Goal: Task Accomplishment & Management: Manage account settings

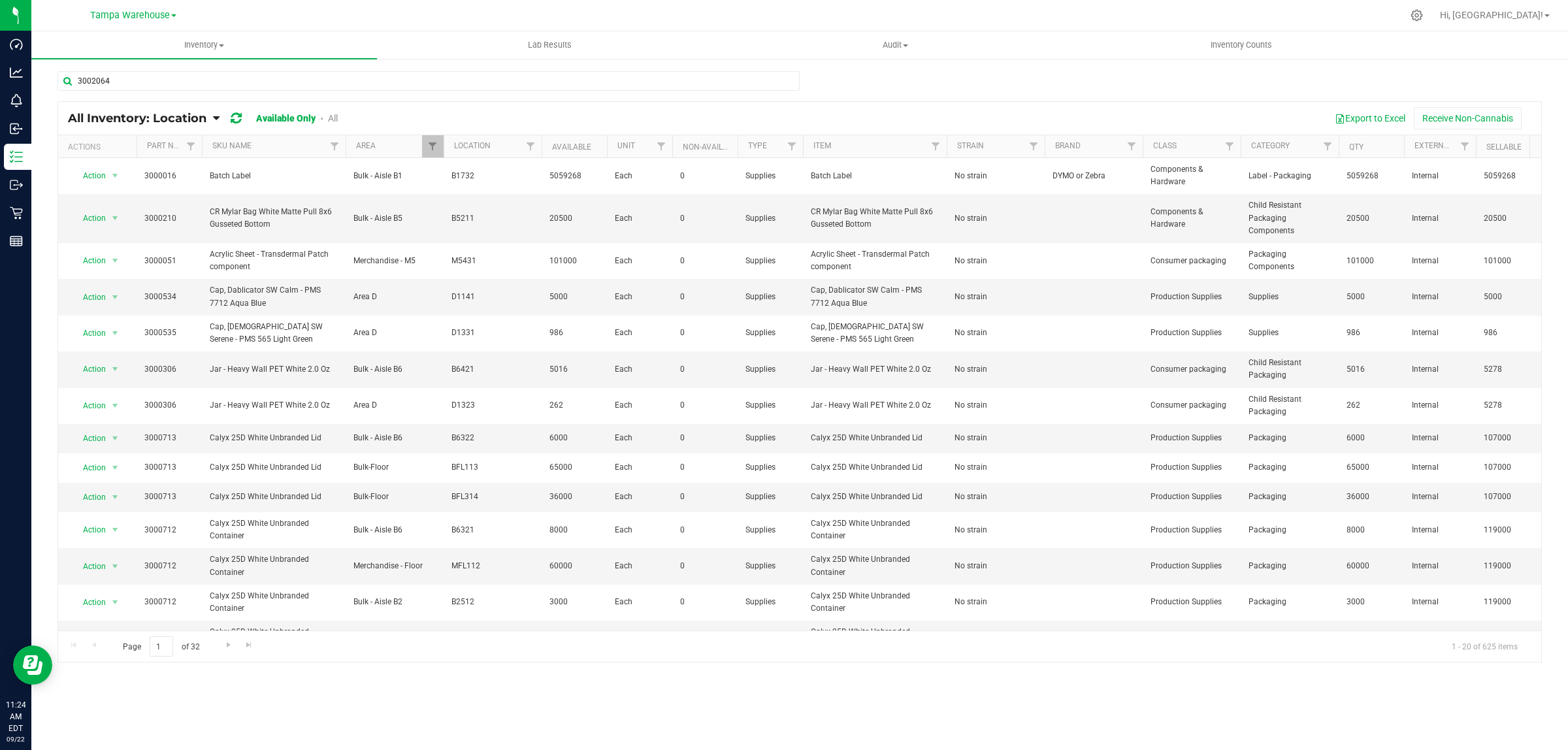
type input "3002064"
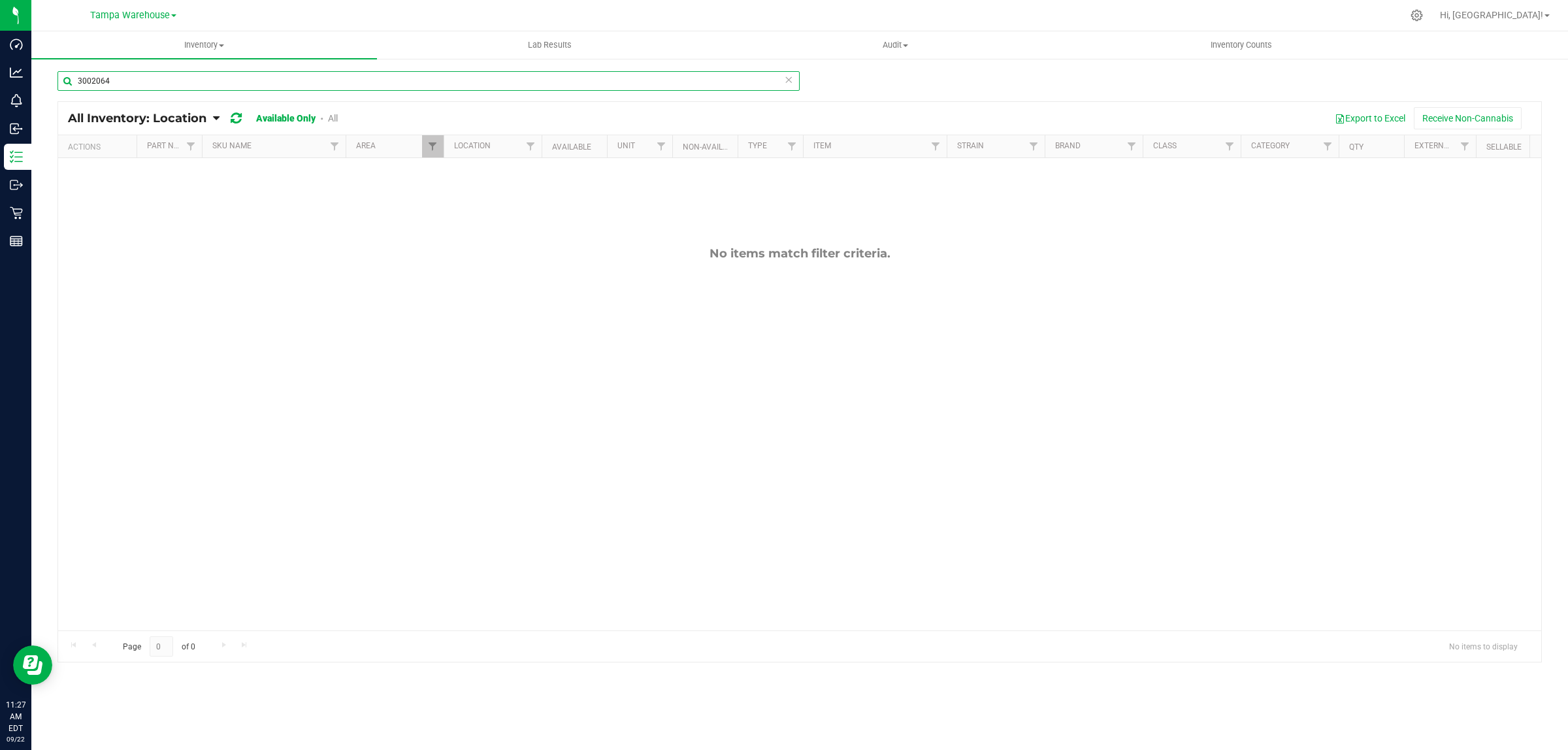
click at [104, 76] on input "3002064" at bounding box center [428, 81] width 743 height 19
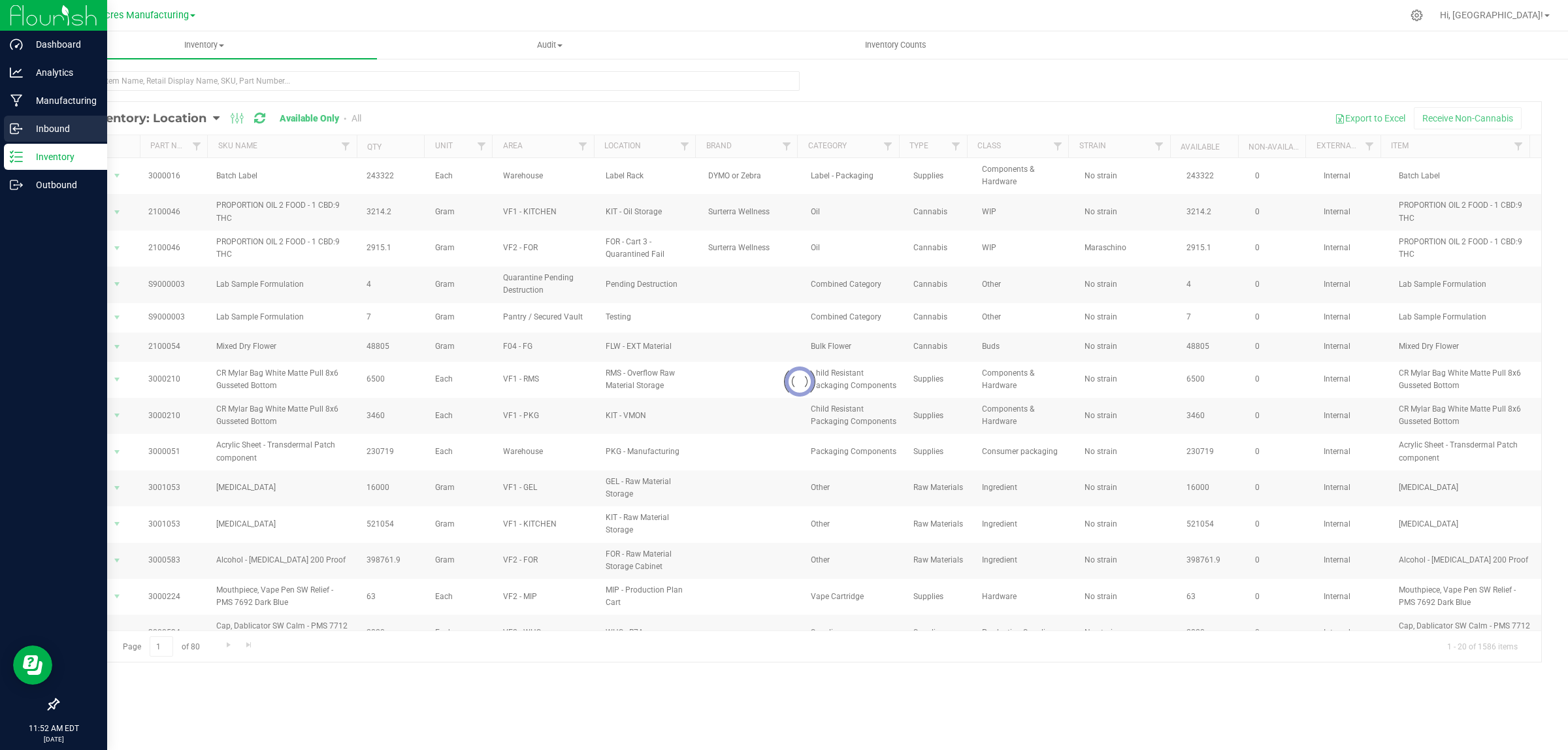
click at [26, 132] on p "Inbound" at bounding box center [62, 129] width 79 height 16
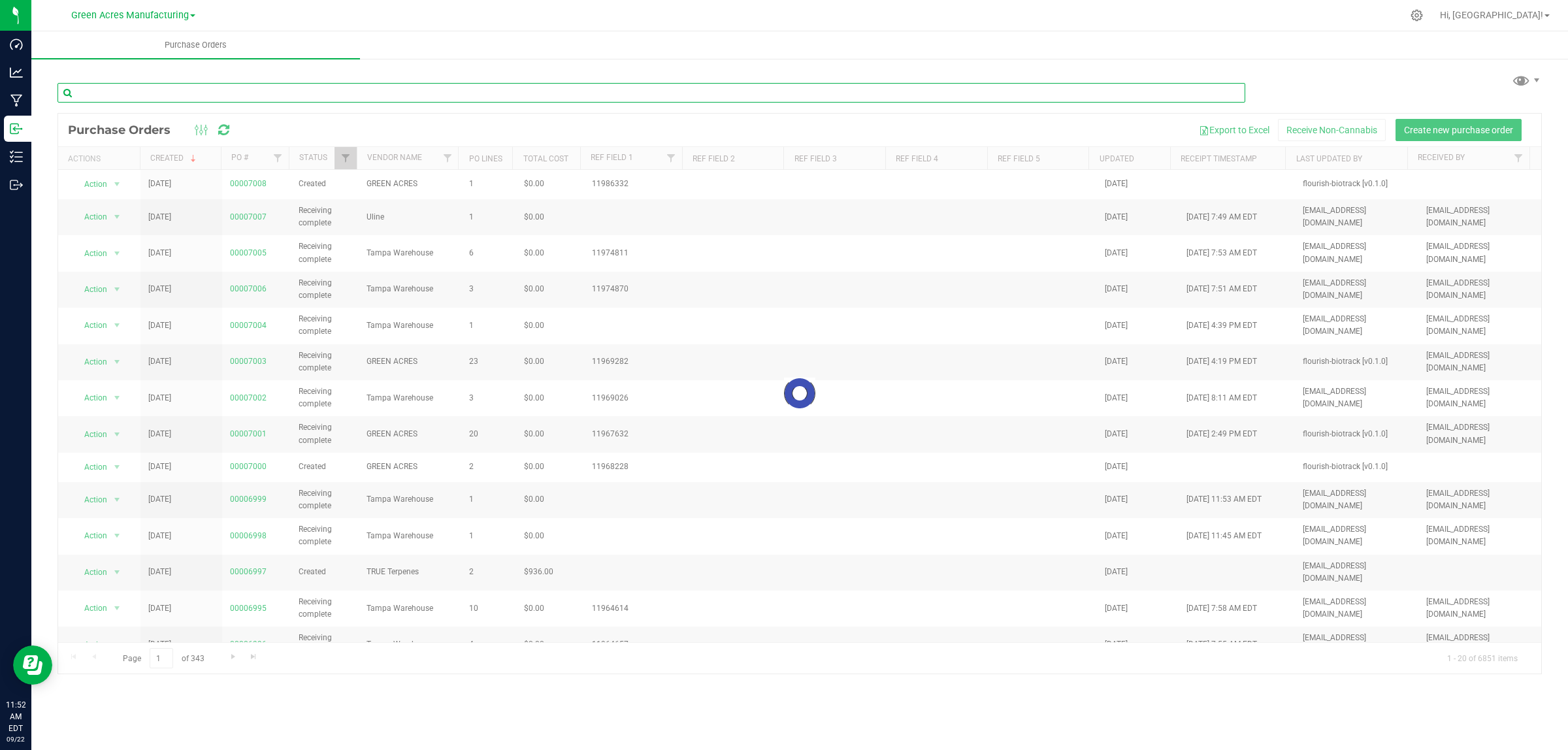
click at [249, 98] on input "text" at bounding box center [651, 92] width 1188 height 19
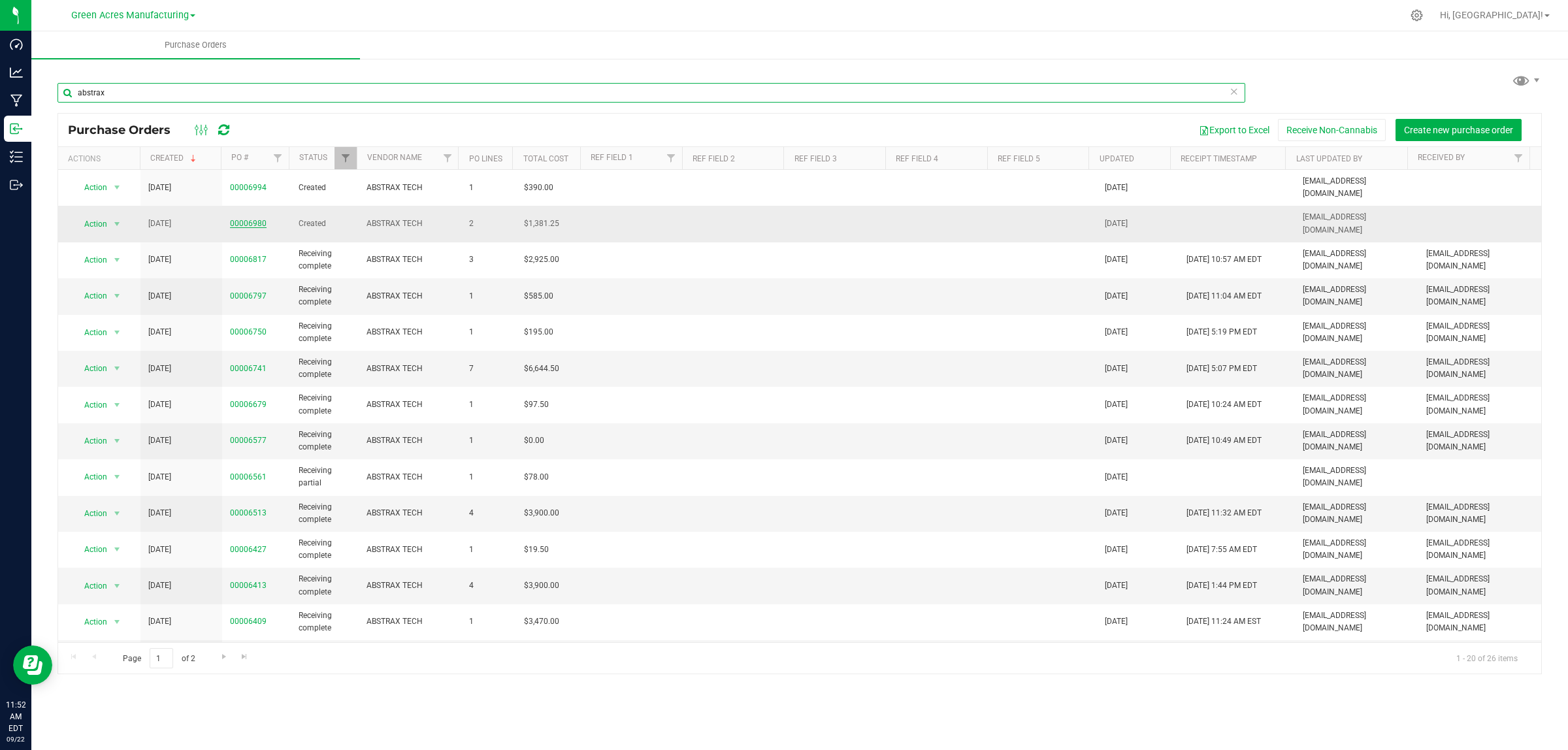
type input "abstrax"
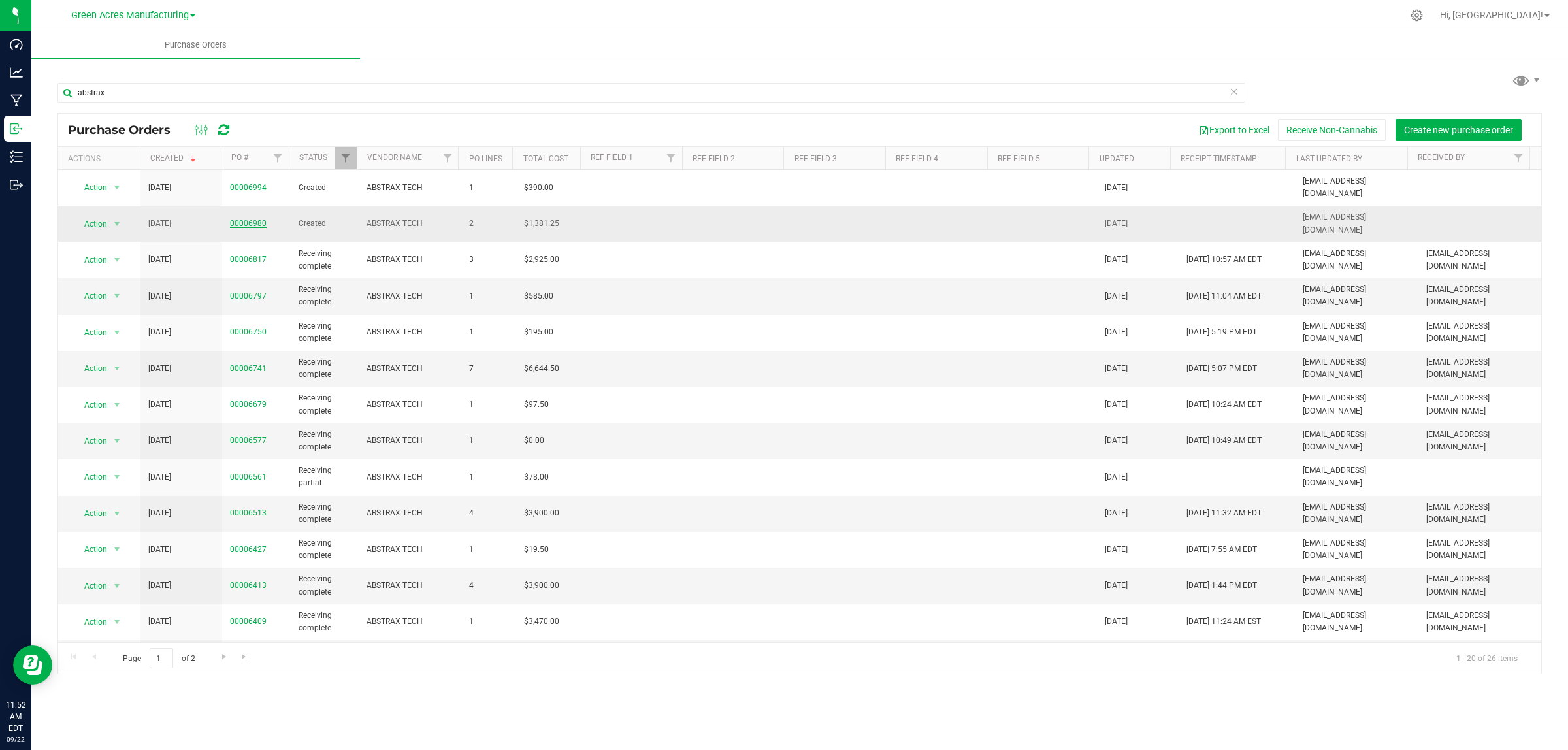
click at [245, 219] on link "00006980" at bounding box center [248, 223] width 36 height 9
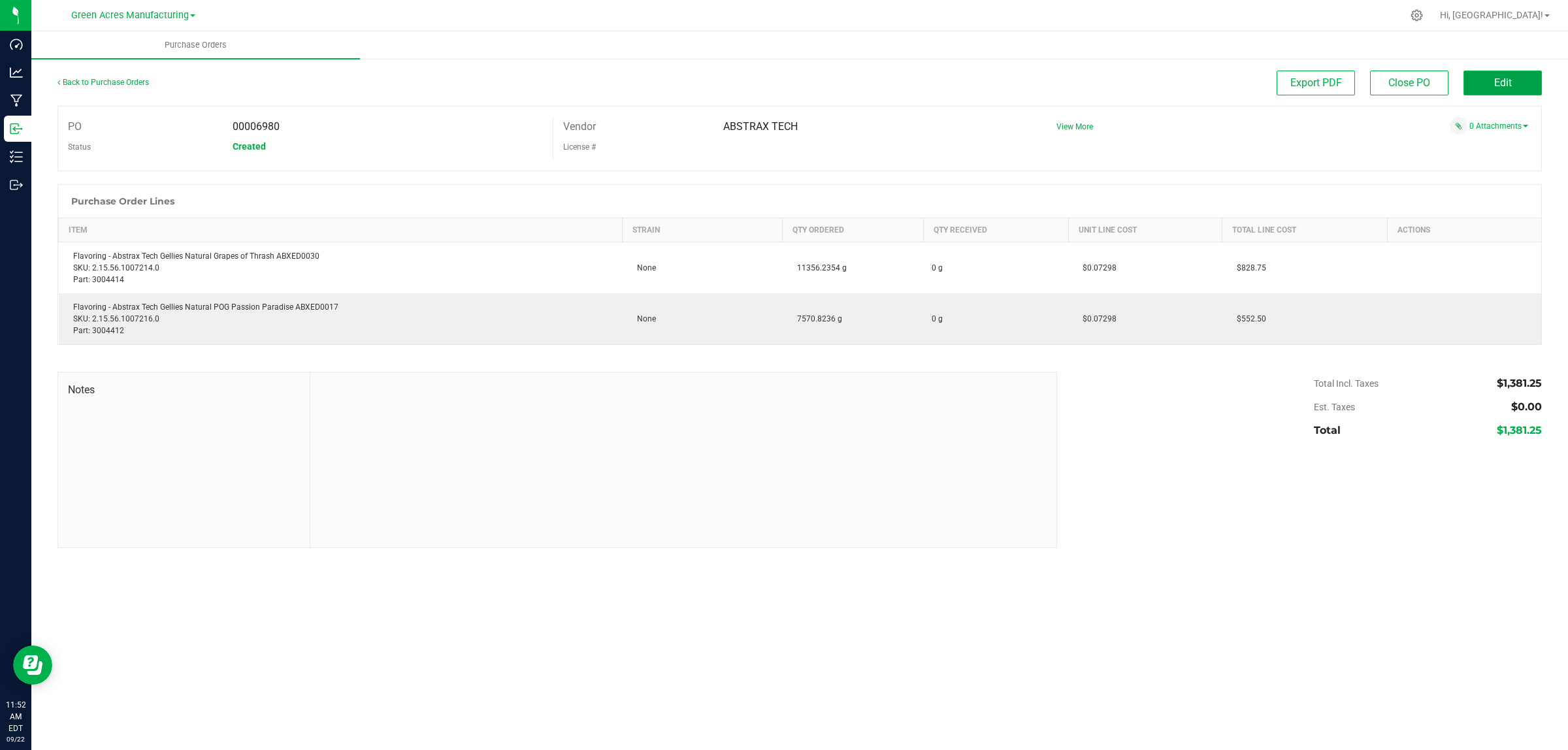
click at [1497, 84] on span "Edit" at bounding box center [1503, 82] width 18 height 12
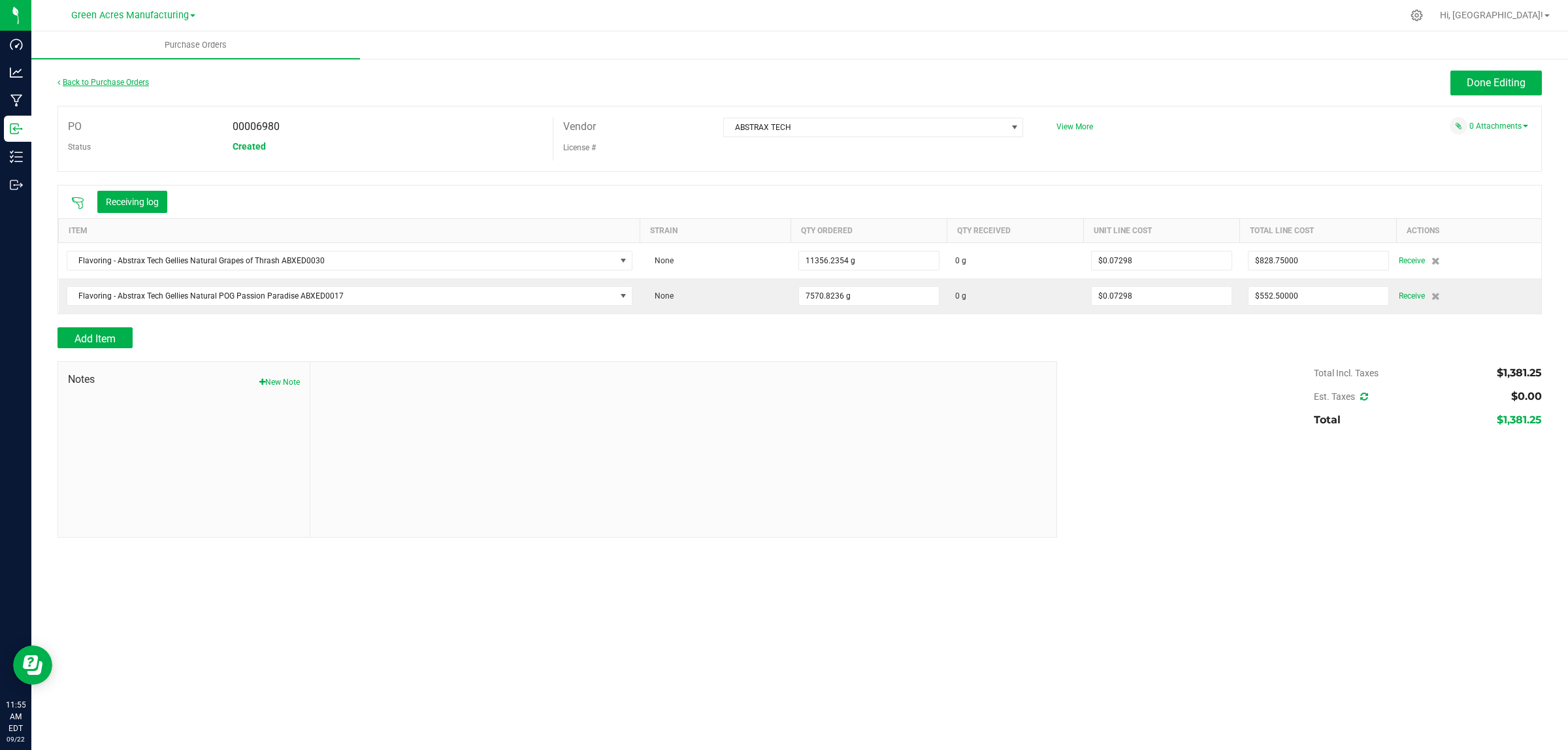
click at [114, 85] on link "Back to Purchase Orders" at bounding box center [103, 82] width 92 height 9
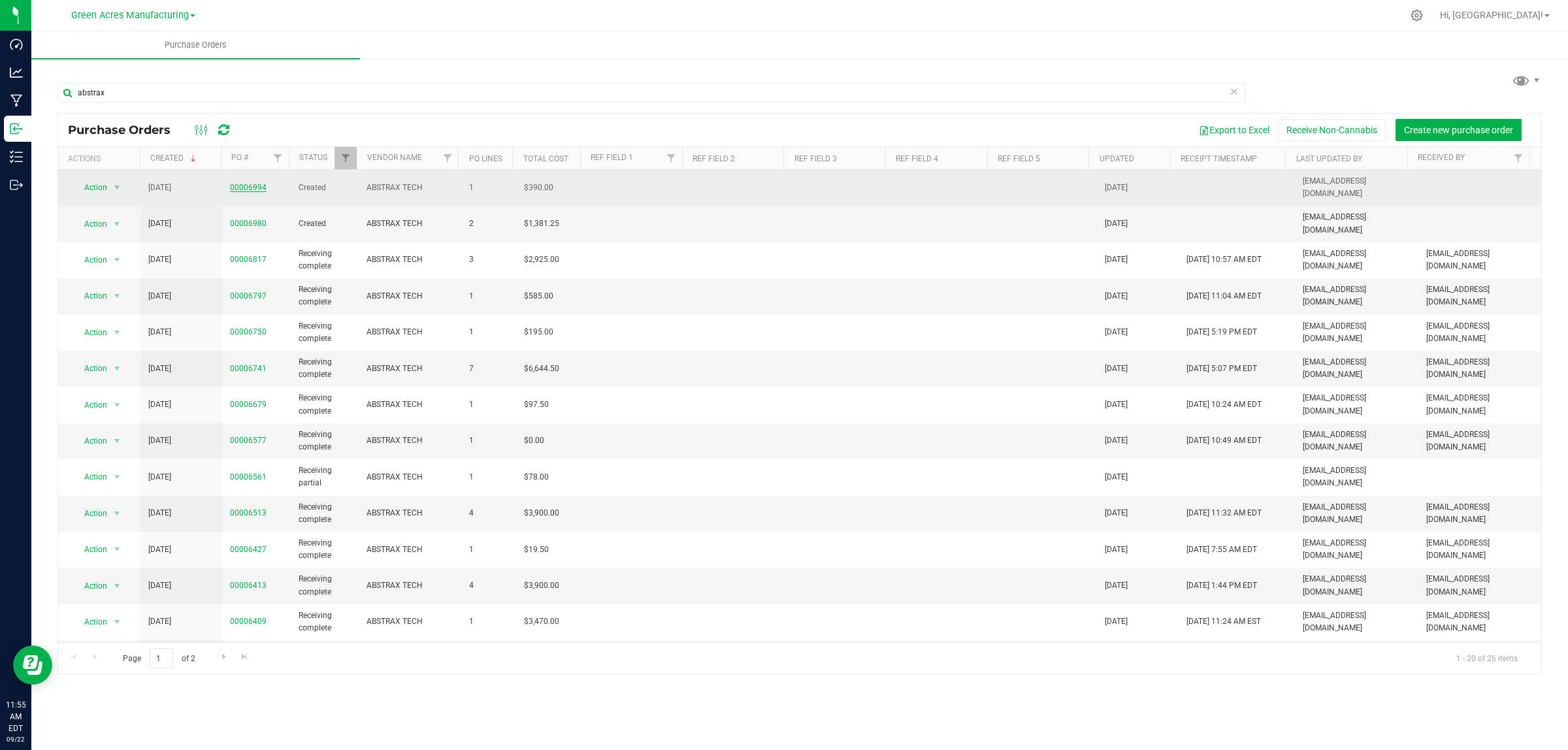
click at [253, 187] on link "00006994" at bounding box center [248, 187] width 36 height 9
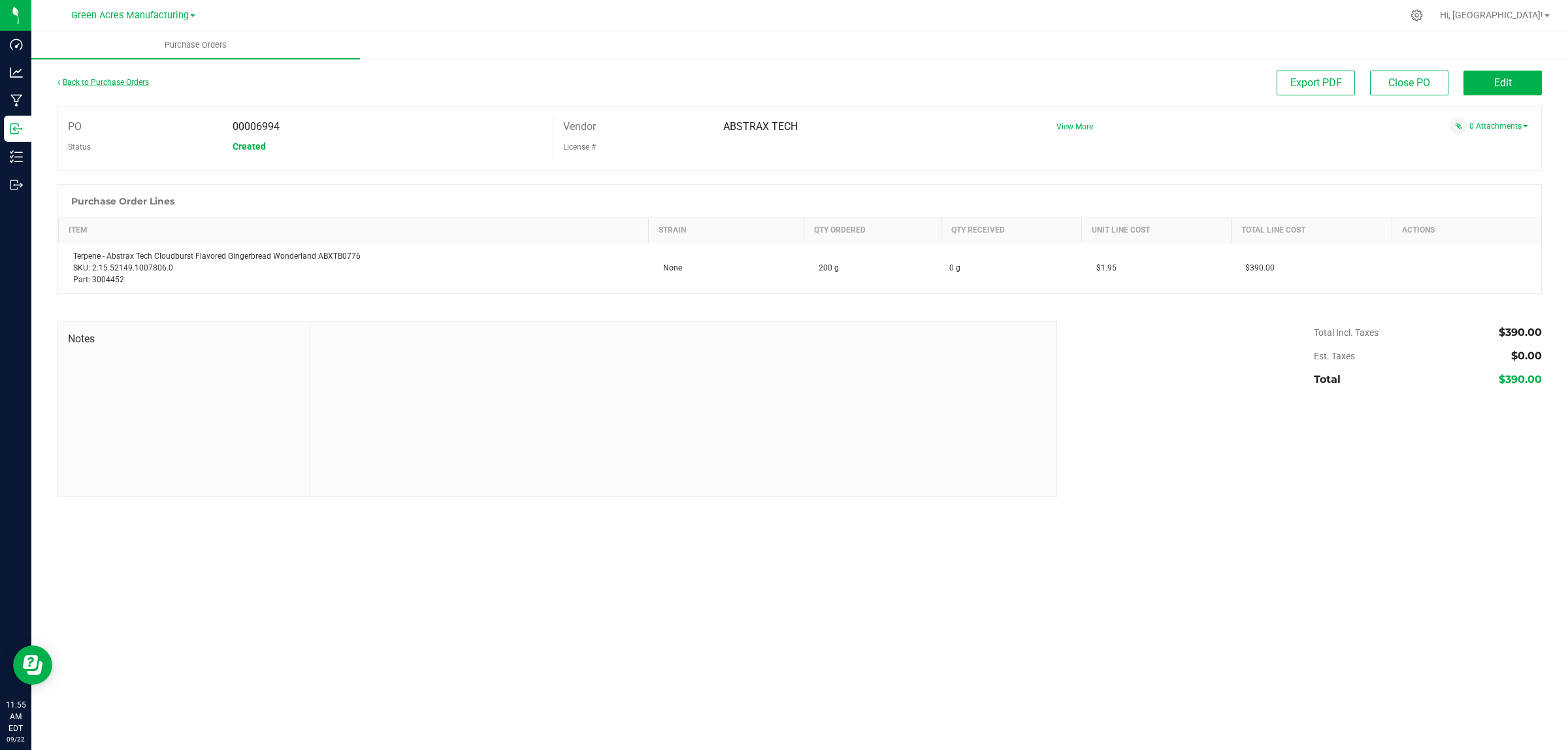
click at [126, 82] on link "Back to Purchase Orders" at bounding box center [103, 82] width 92 height 9
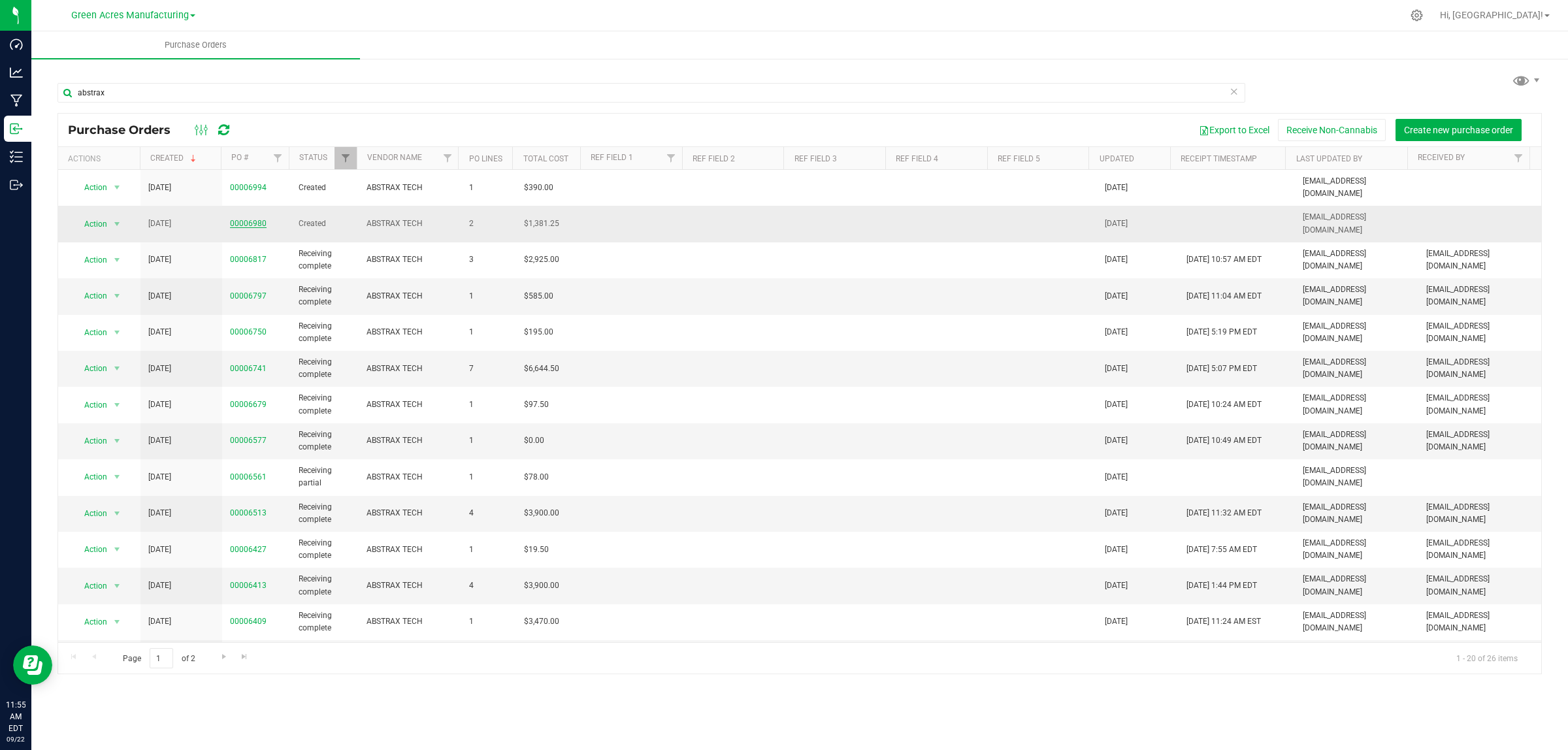
click at [246, 219] on link "00006980" at bounding box center [248, 223] width 36 height 9
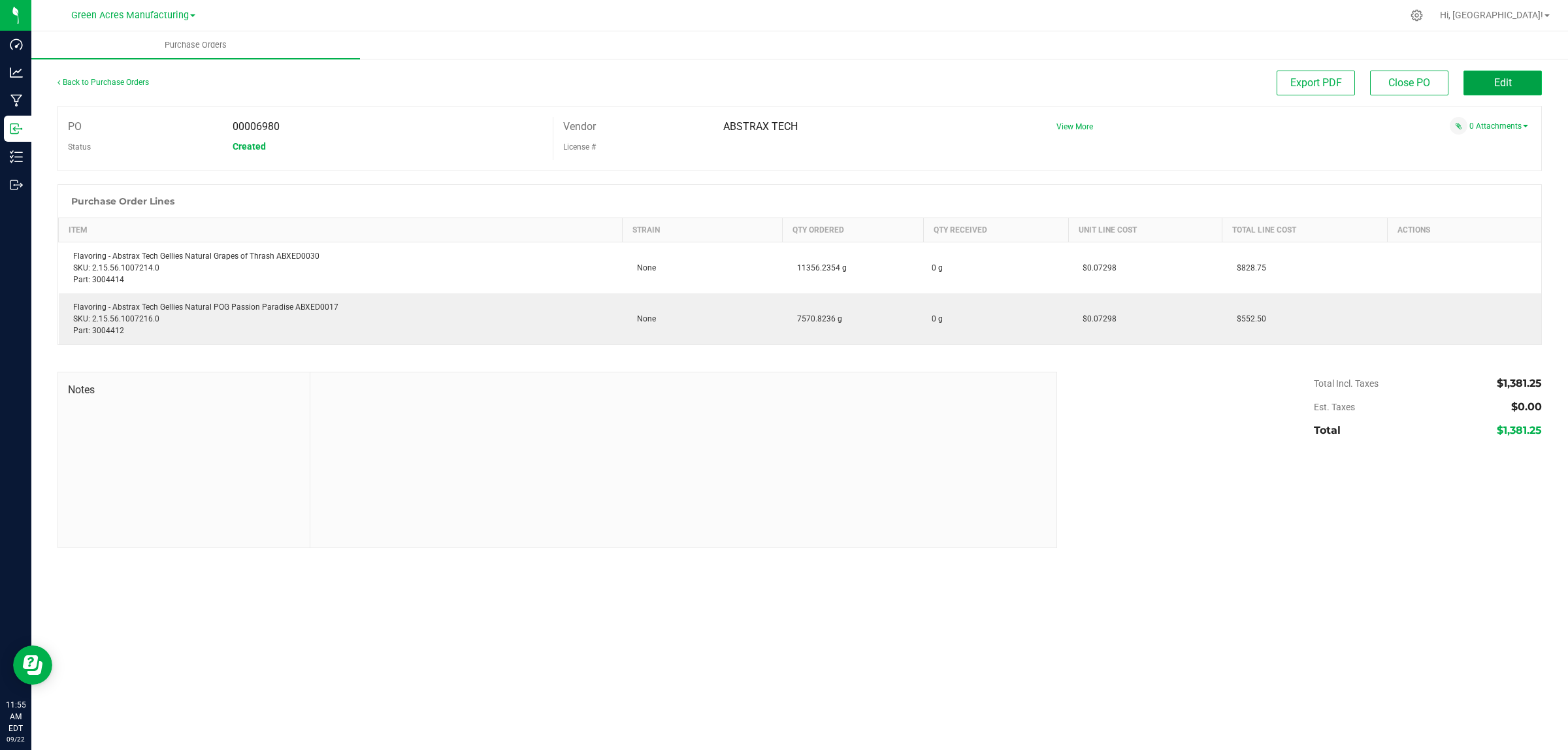
click at [1520, 90] on button "Edit" at bounding box center [1503, 83] width 79 height 25
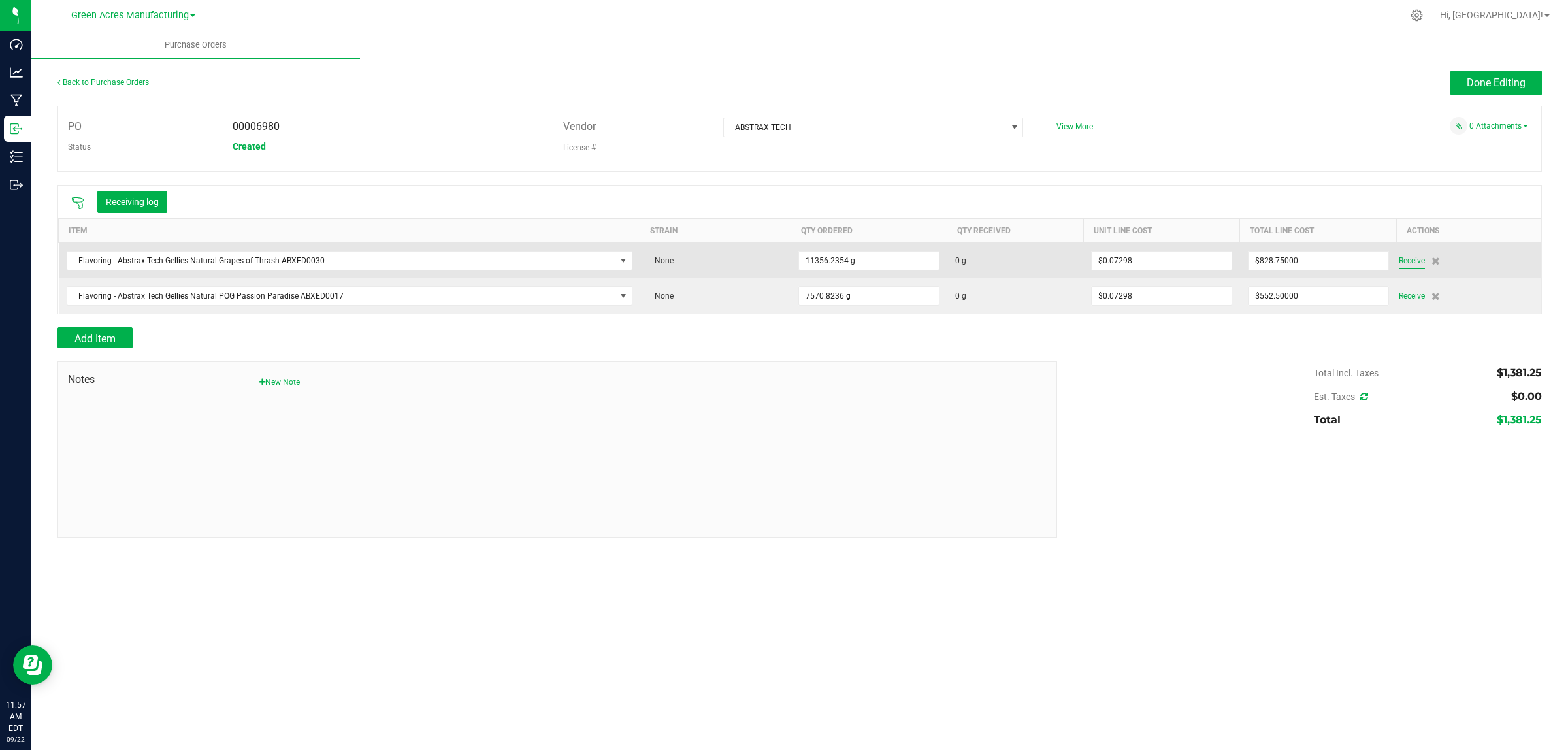
click at [1412, 266] on span "Receive" at bounding box center [1412, 260] width 26 height 16
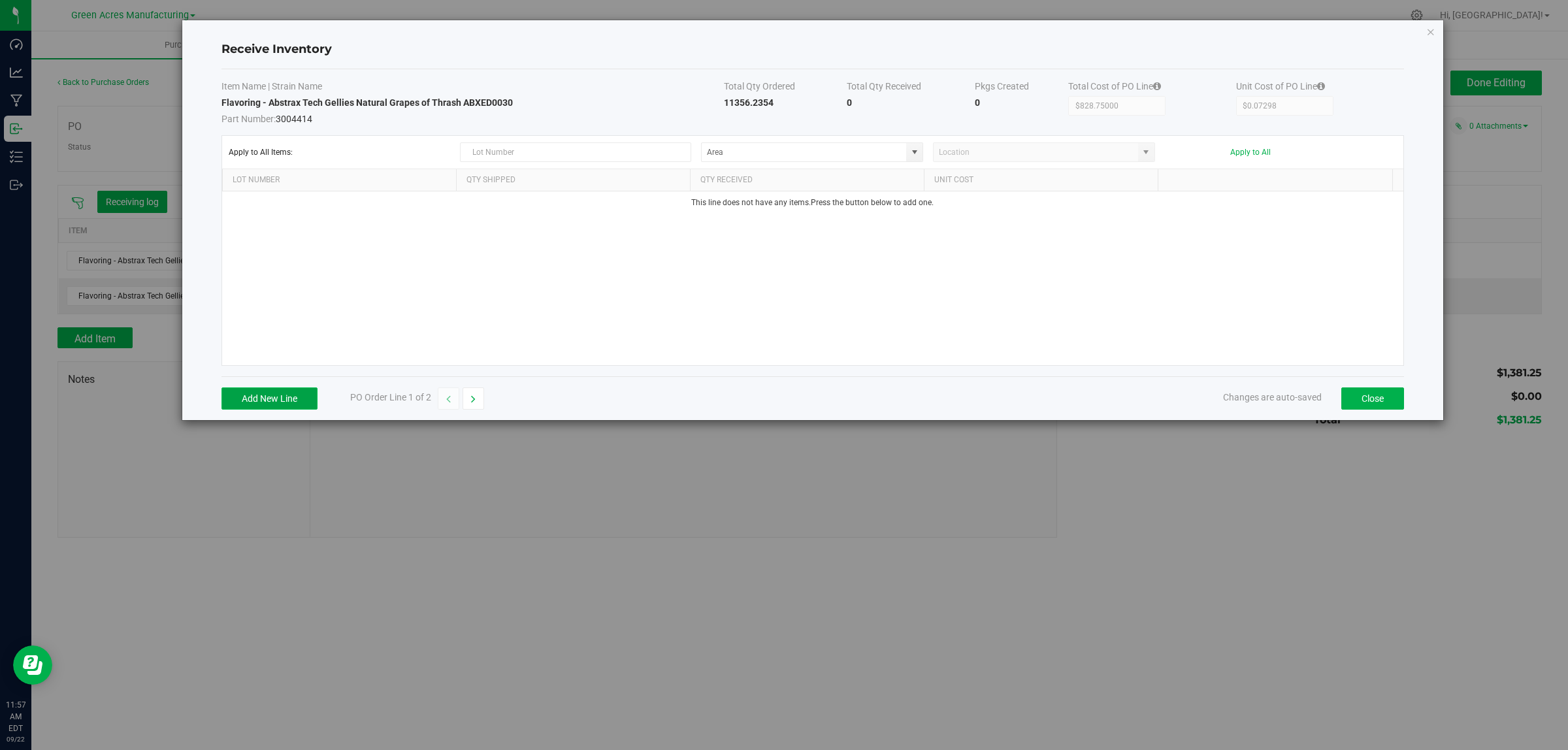
click at [272, 399] on button "Add New Line" at bounding box center [270, 398] width 96 height 22
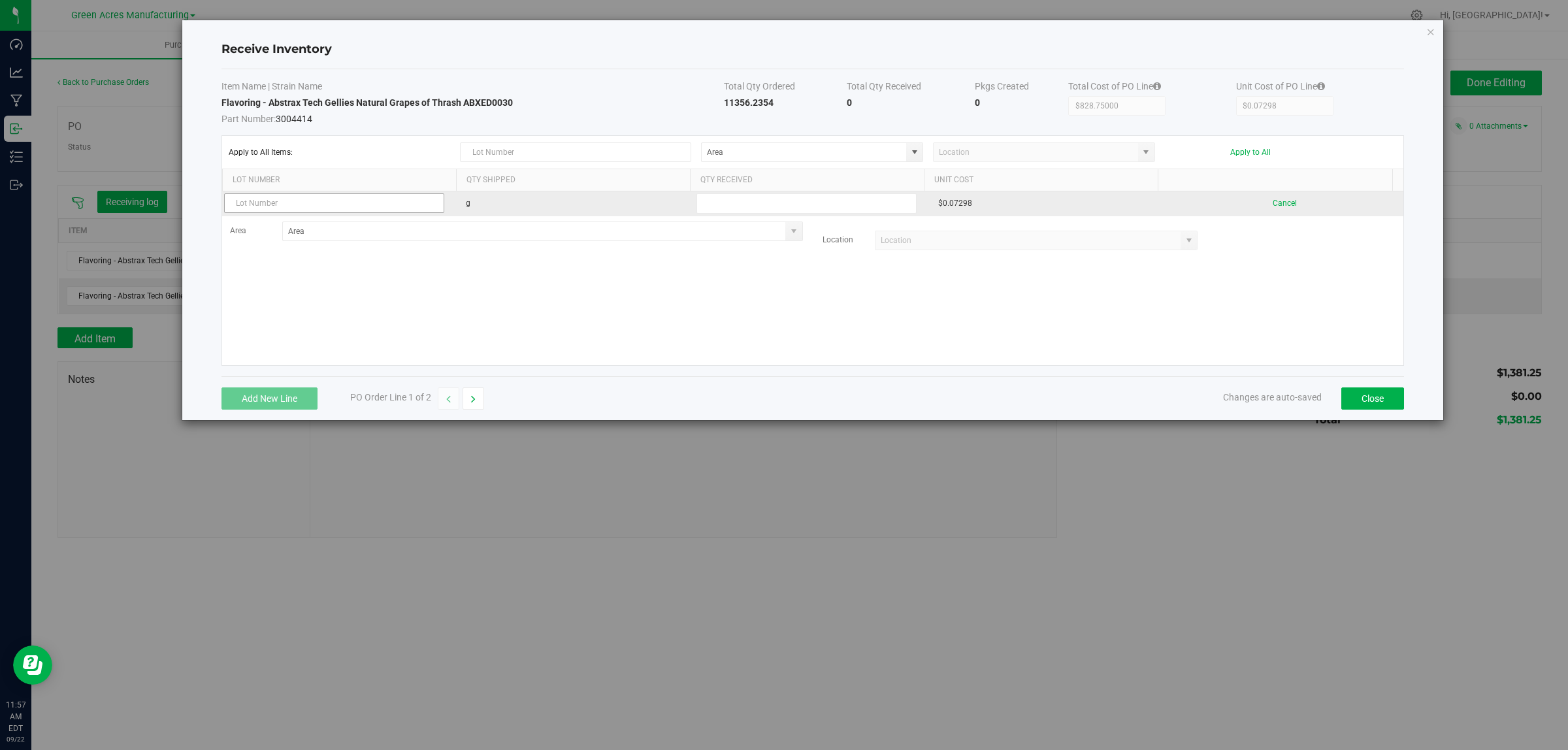
drag, startPoint x: 299, startPoint y: 206, endPoint x: 263, endPoint y: 209, distance: 36.1
click at [263, 209] on input "text" at bounding box center [334, 202] width 221 height 19
type input "019651"
click at [702, 347] on div "019651 g $0.07298 Cancel Area Location" at bounding box center [813, 278] width 1181 height 174
click at [745, 201] on input "text" at bounding box center [807, 203] width 221 height 20
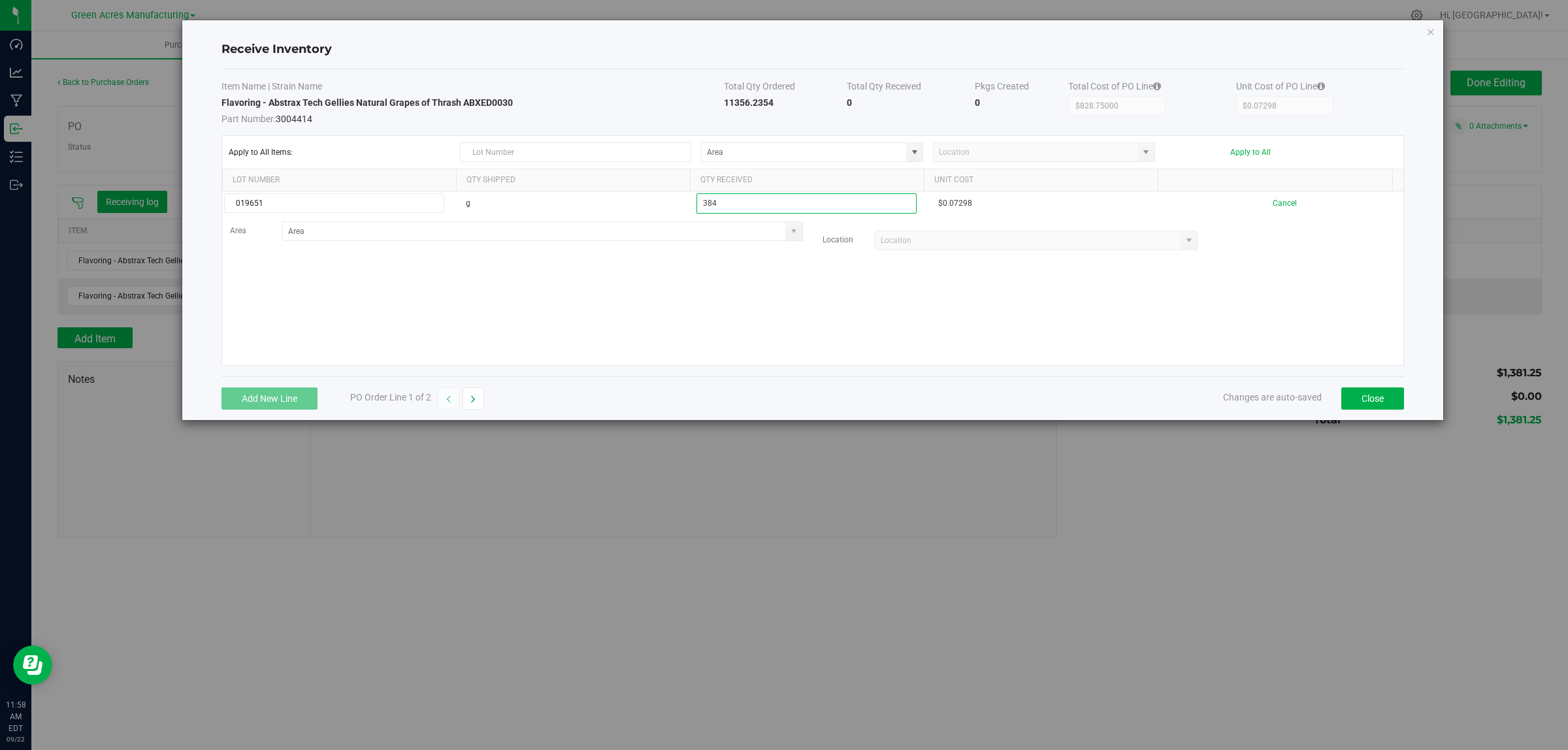
type input "384"
click at [743, 330] on kendo-grid-list "019651 g 384 $0.07298 Cancel Area Location" at bounding box center [813, 278] width 1181 height 174
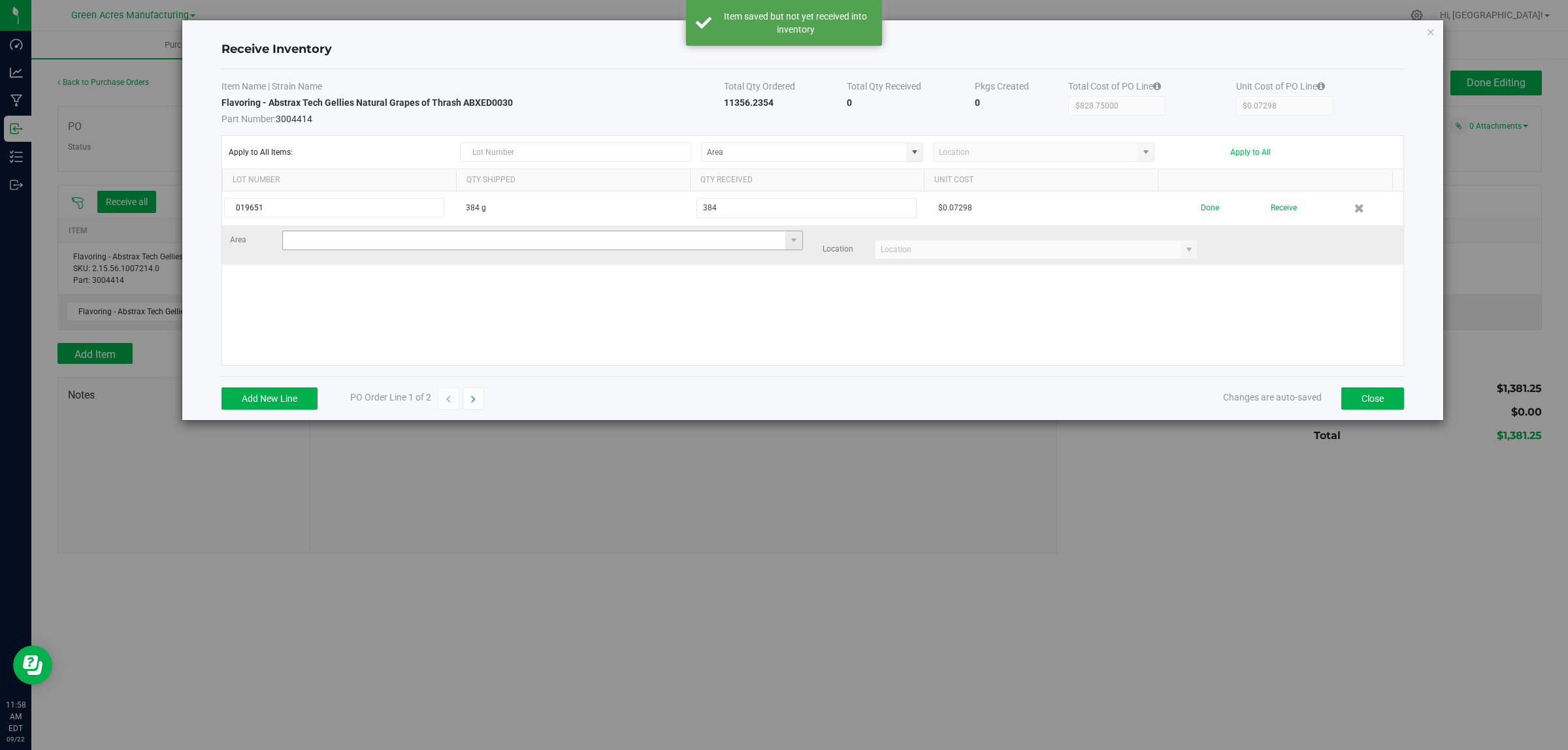
click at [607, 248] on input at bounding box center [534, 240] width 503 height 19
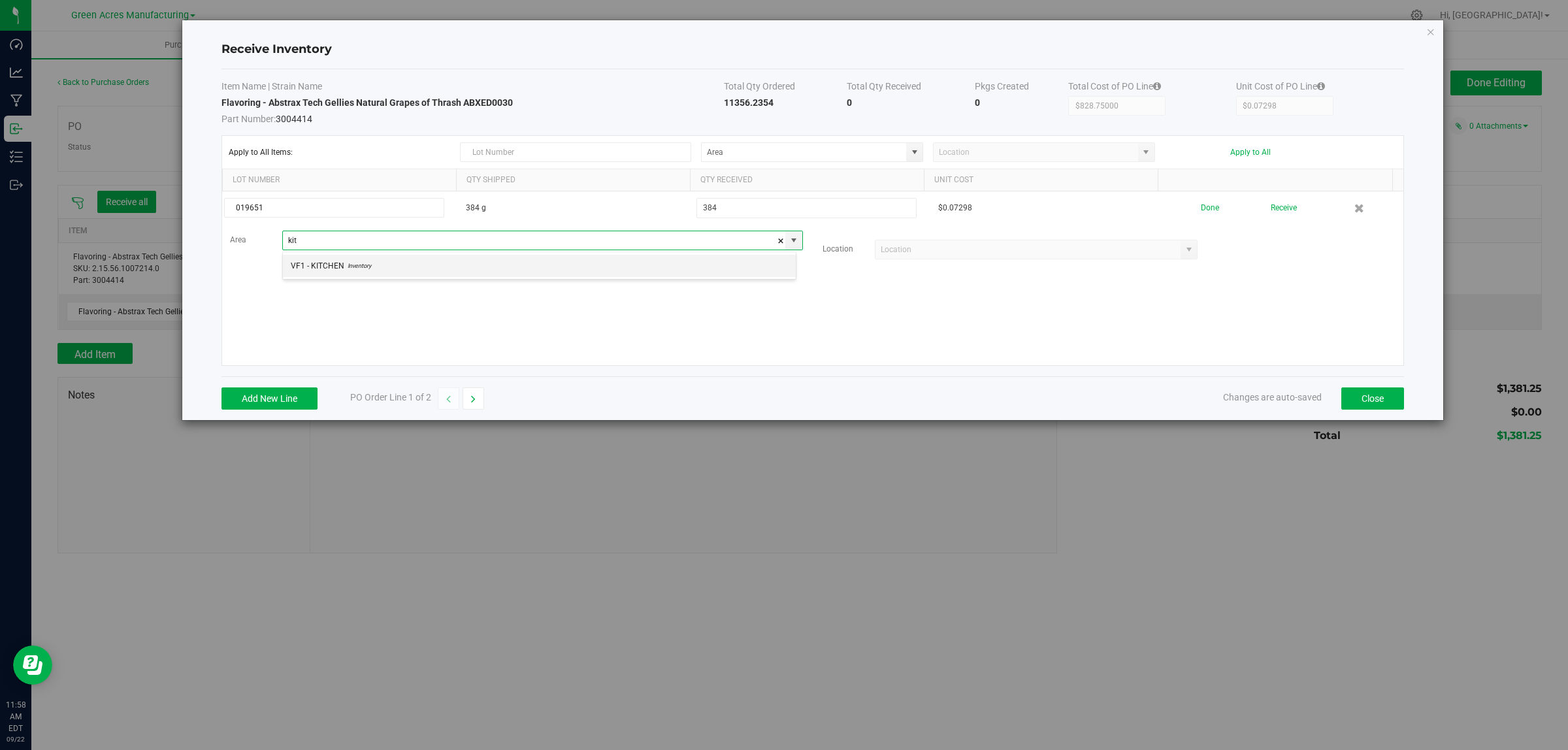
click at [599, 269] on li "VF1 - KITCHEN Inventory" at bounding box center [539, 265] width 513 height 22
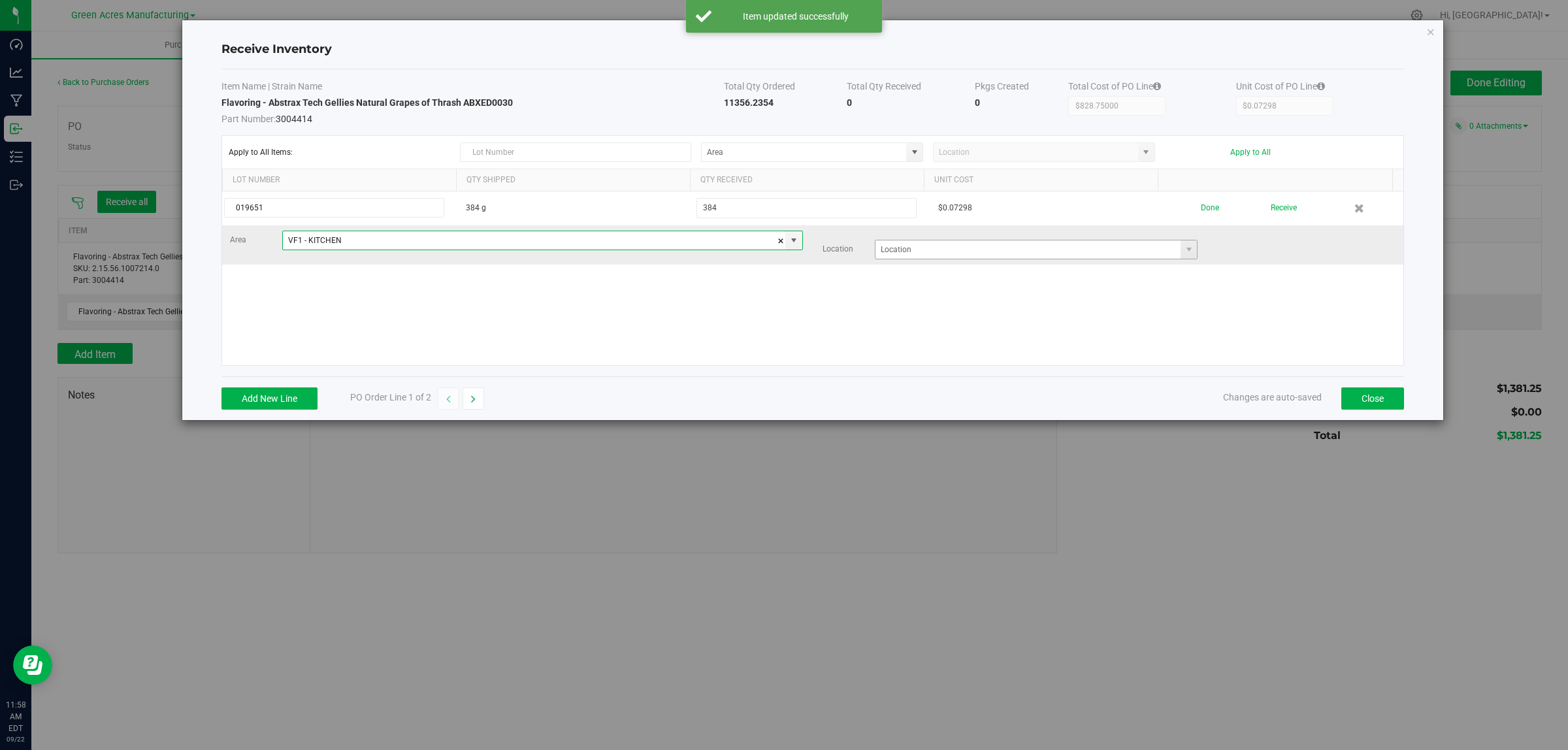
type input "VF1 - KITCHEN"
click at [942, 250] on input at bounding box center [1028, 250] width 305 height 19
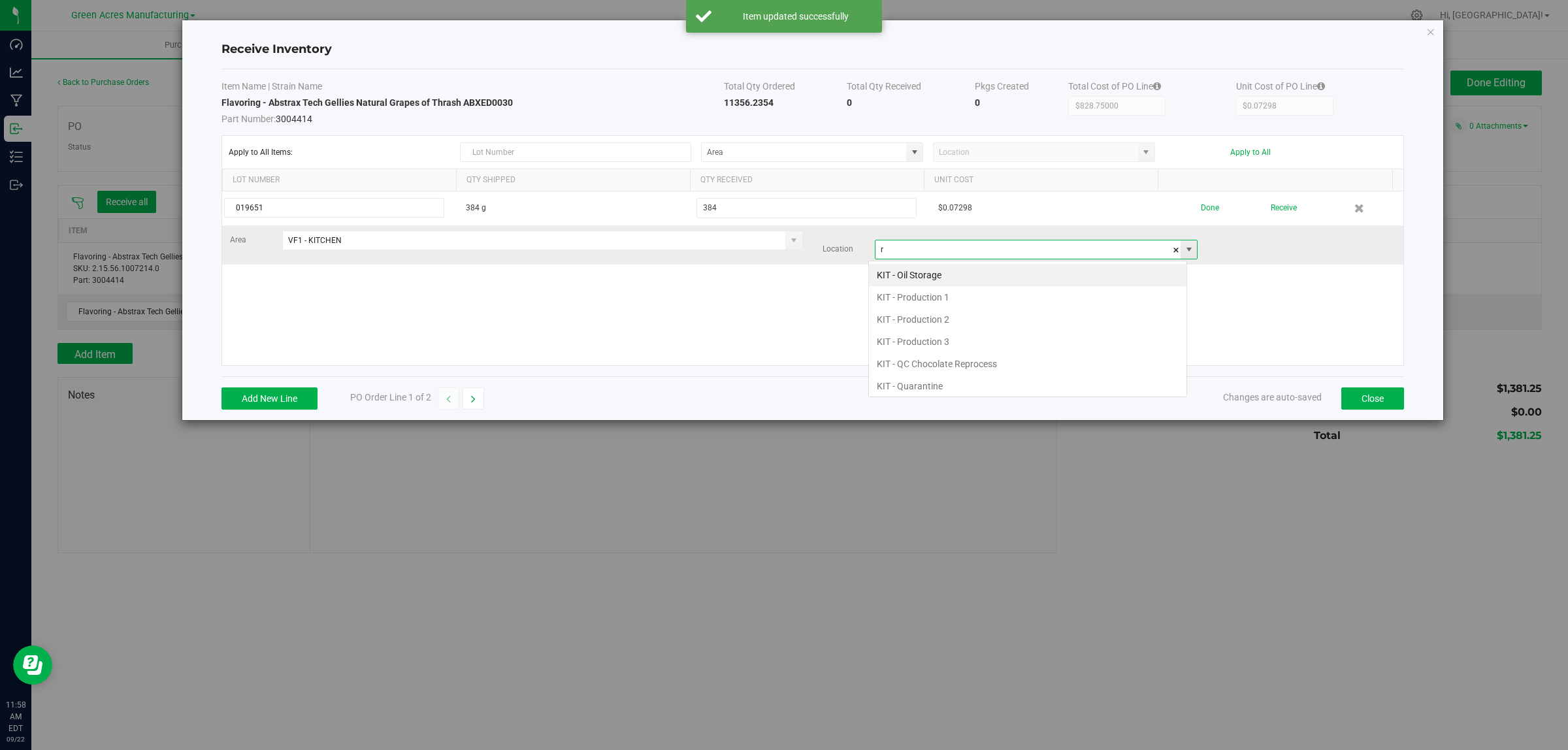
scroll to position [20, 319]
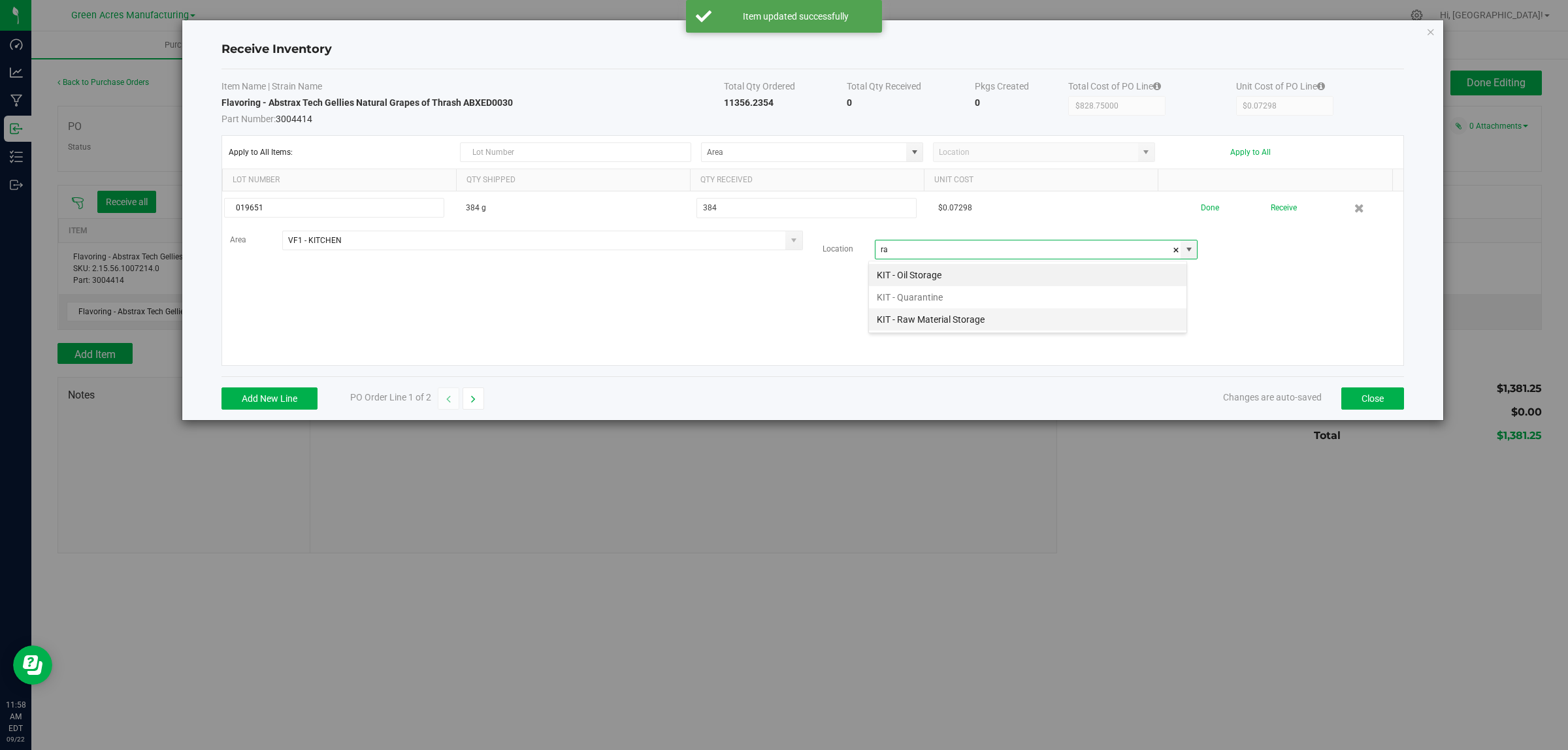
click at [924, 320] on li "KIT - Raw Material Storage" at bounding box center [1028, 319] width 318 height 22
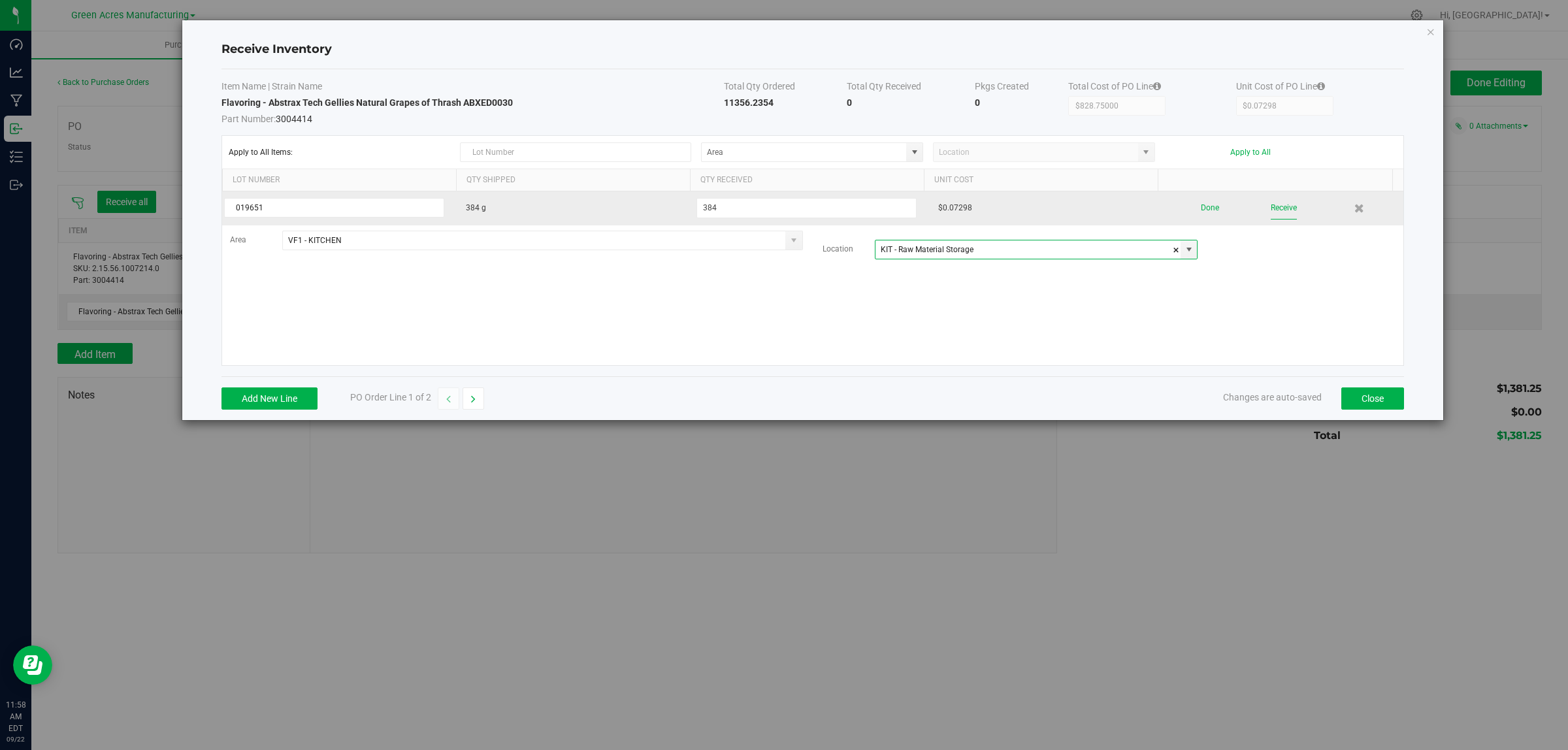
type input "KIT - Raw Material Storage"
click at [1271, 209] on button "Receive" at bounding box center [1284, 208] width 26 height 23
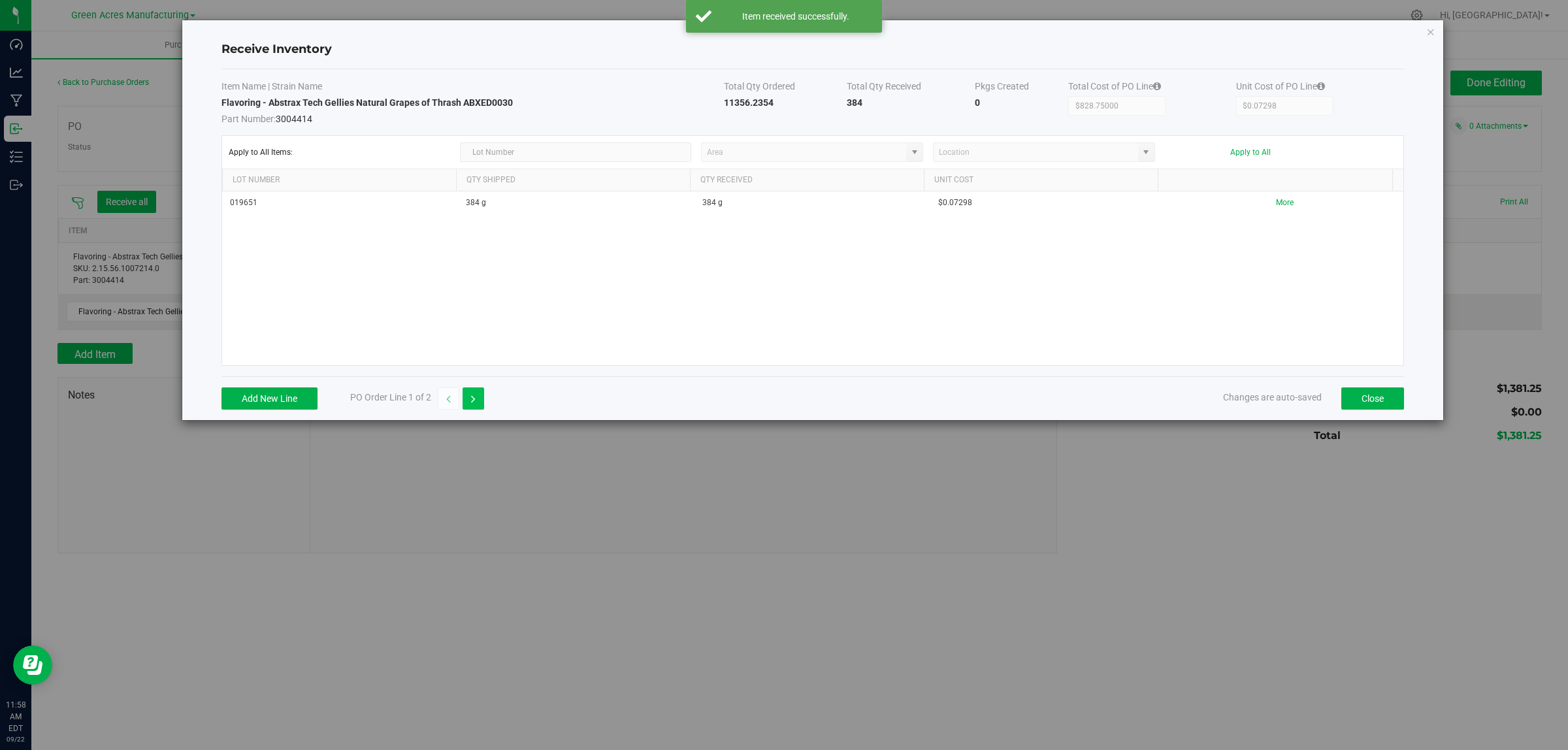
click at [474, 402] on icon "button" at bounding box center [474, 399] width 4 height 9
type input "$552.50000"
drag, startPoint x: 317, startPoint y: 347, endPoint x: 290, endPoint y: 393, distance: 53.3
drag, startPoint x: 290, startPoint y: 393, endPoint x: 265, endPoint y: 336, distance: 62.2
click at [265, 336] on div "This line does not have any items. Press the button below to add one." at bounding box center [813, 278] width 1181 height 174
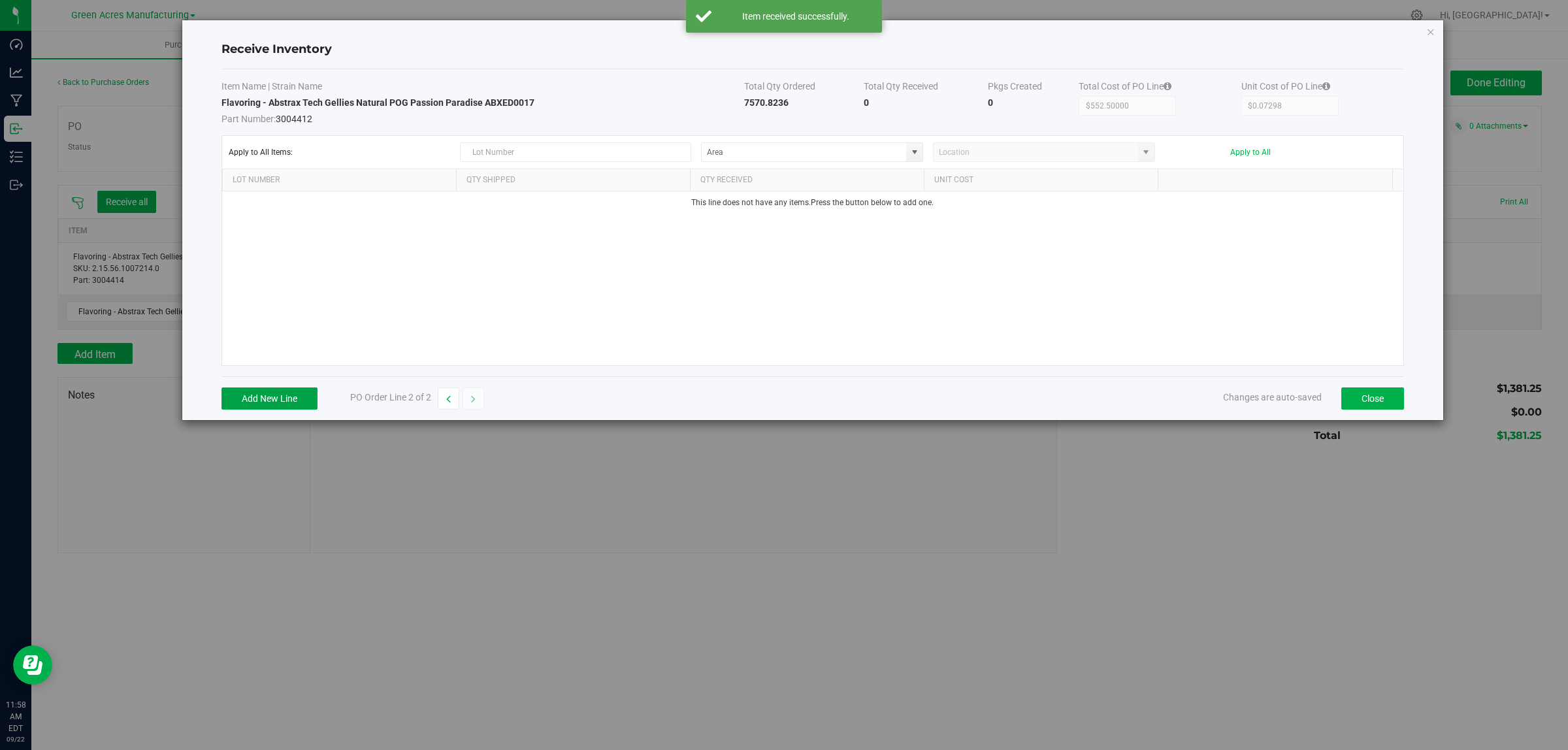
drag, startPoint x: 259, startPoint y: 396, endPoint x: 265, endPoint y: 351, distance: 45.4
click at [260, 396] on button "Add New Line" at bounding box center [270, 398] width 96 height 22
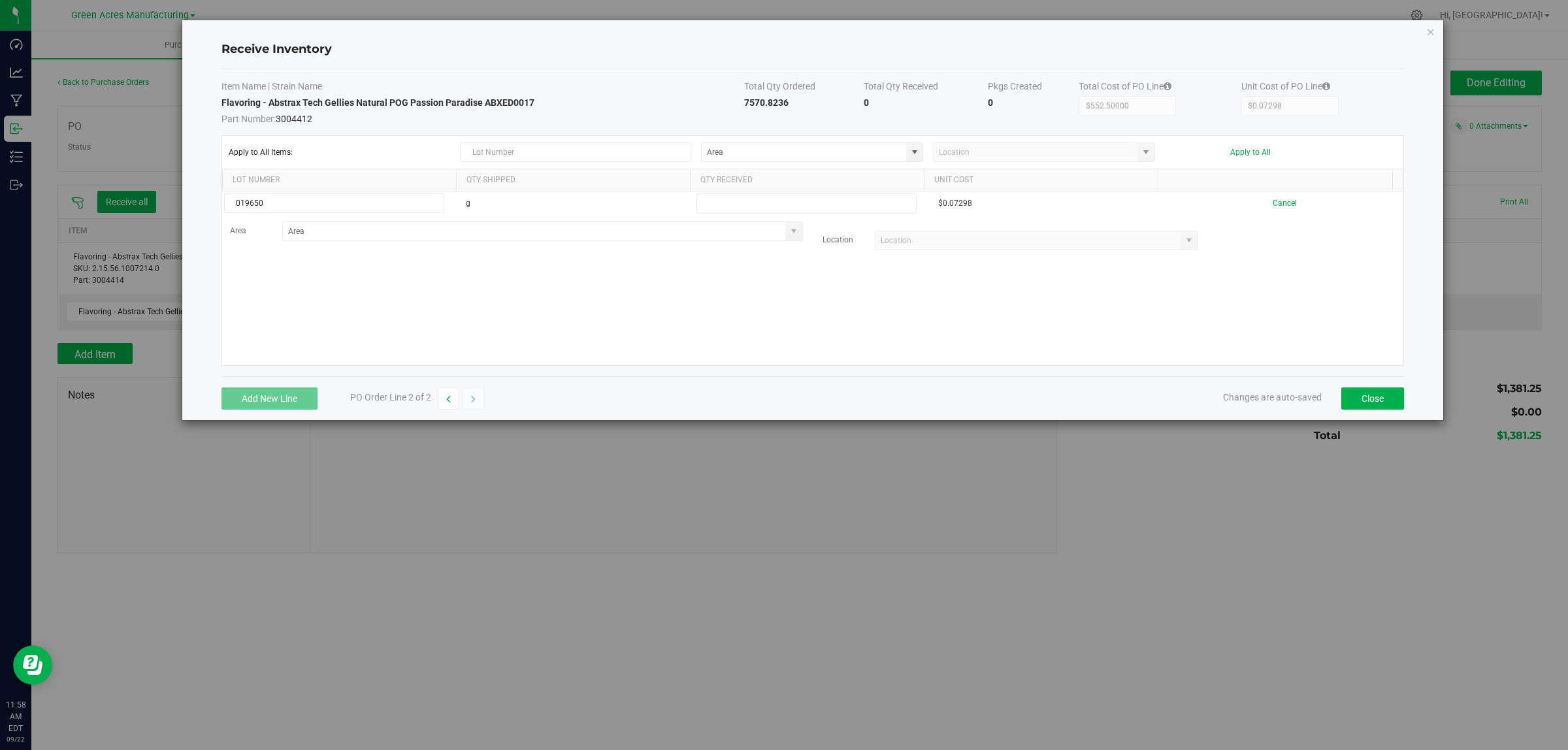
type input "019650"
click at [325, 278] on div "019650 g $0.07298 Cancel Area Location" at bounding box center [813, 278] width 1181 height 174
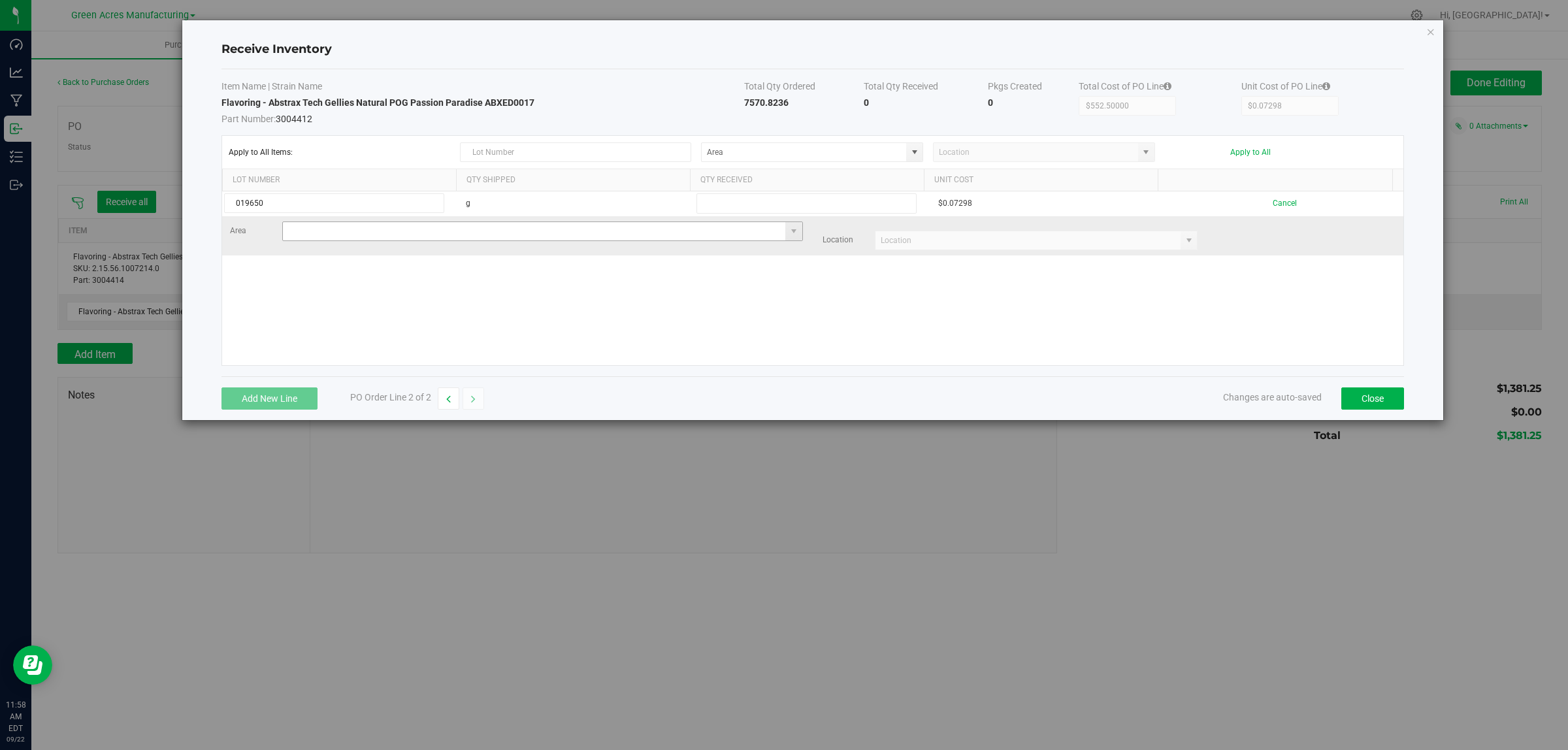
click at [334, 230] on input at bounding box center [534, 232] width 503 height 19
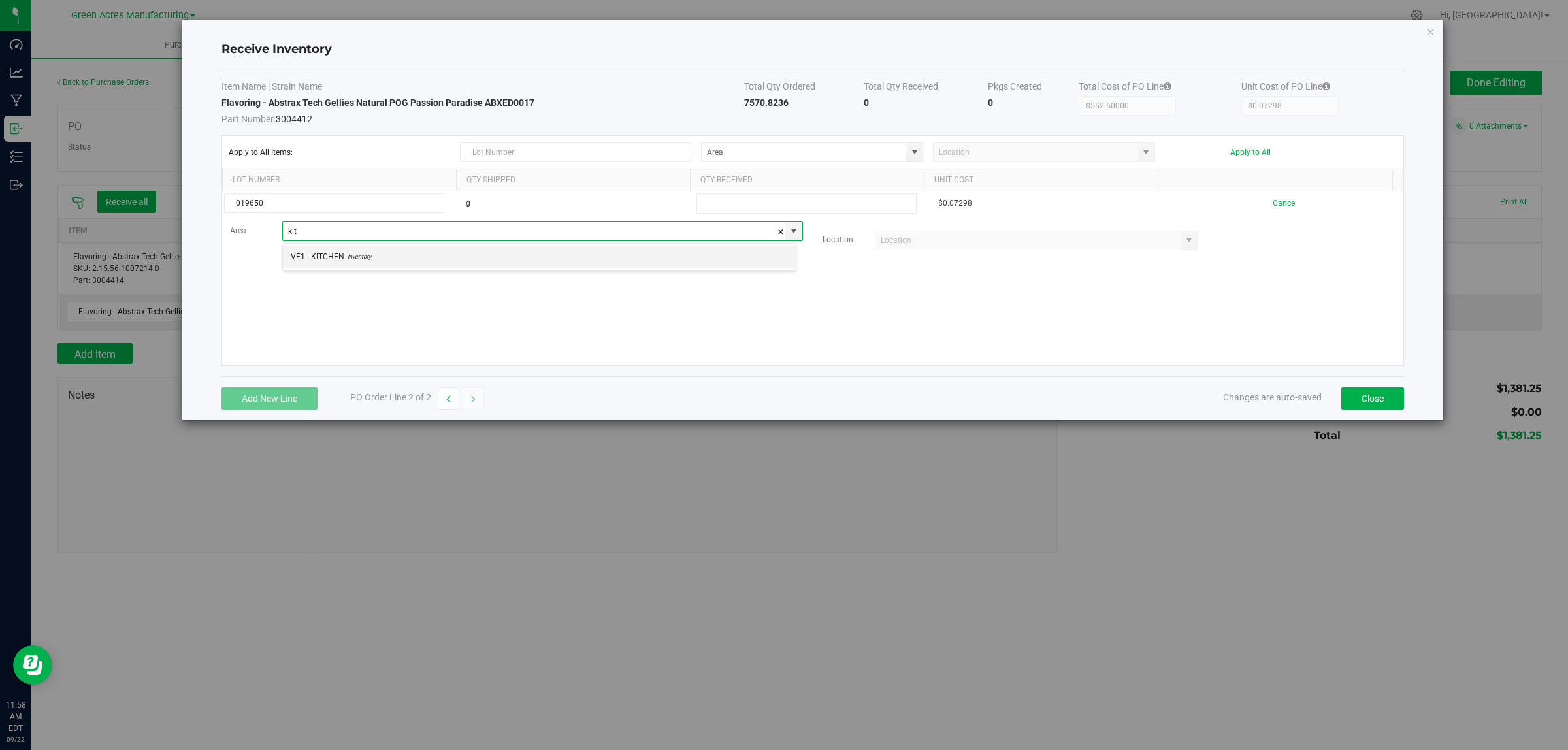
click at [334, 249] on span "VF1 - KITCHEN" at bounding box center [317, 256] width 54 height 19
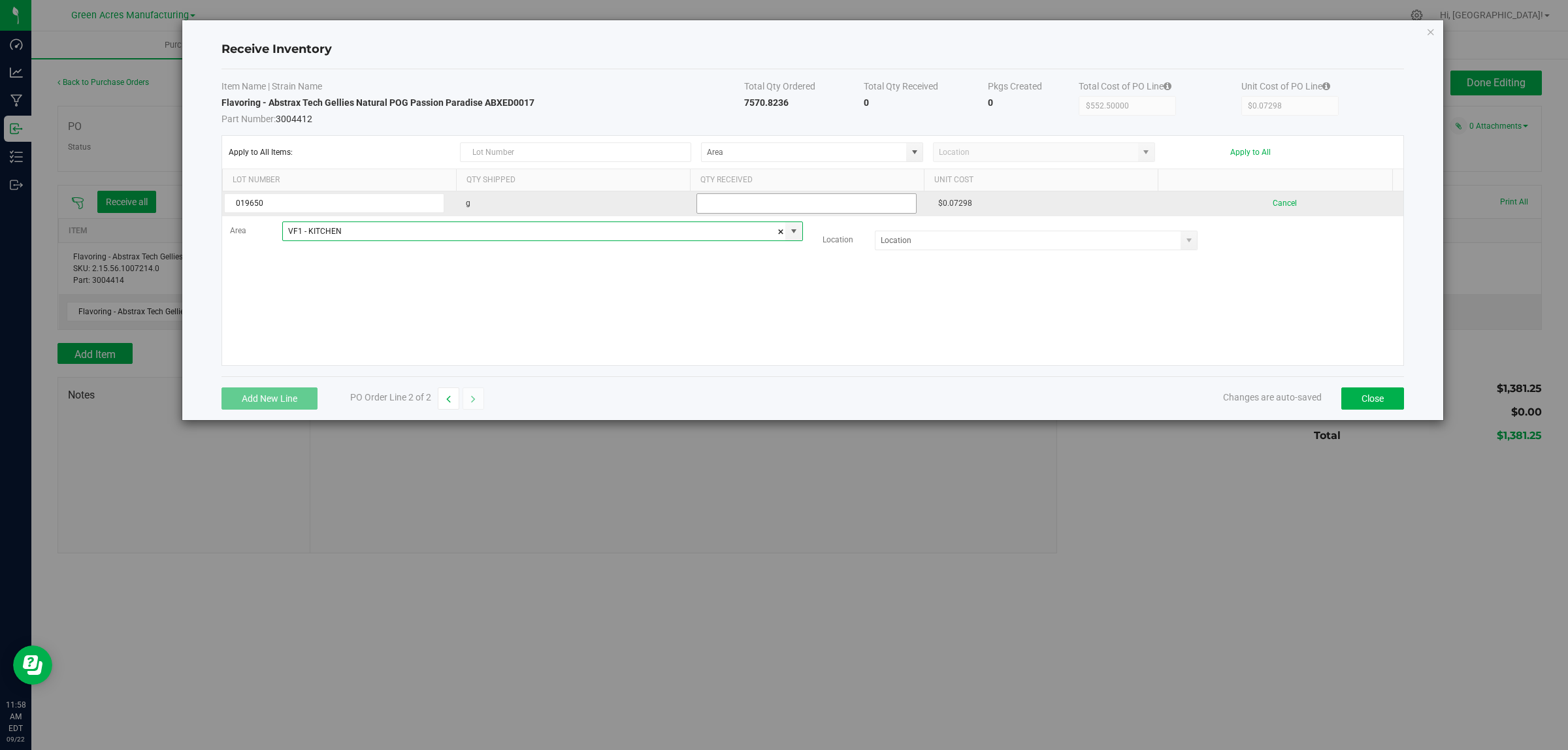
type input "VF1 - KITCHEN"
click at [759, 199] on input "text" at bounding box center [807, 203] width 221 height 20
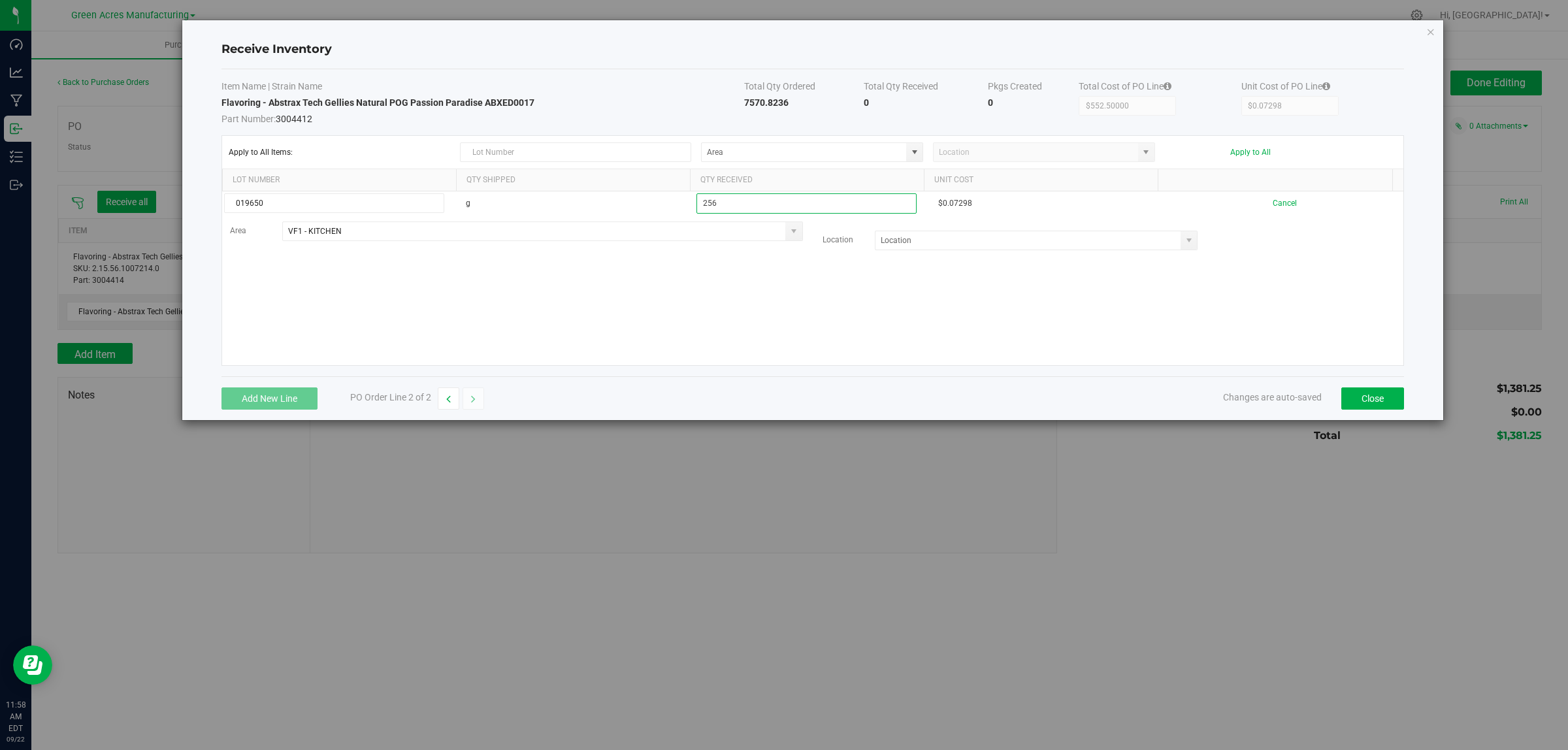
type input "256"
click at [825, 313] on kendo-grid-list "019650 g 256 $0.07298 Cancel Area VF1 - KITCHEN Location" at bounding box center [813, 278] width 1181 height 174
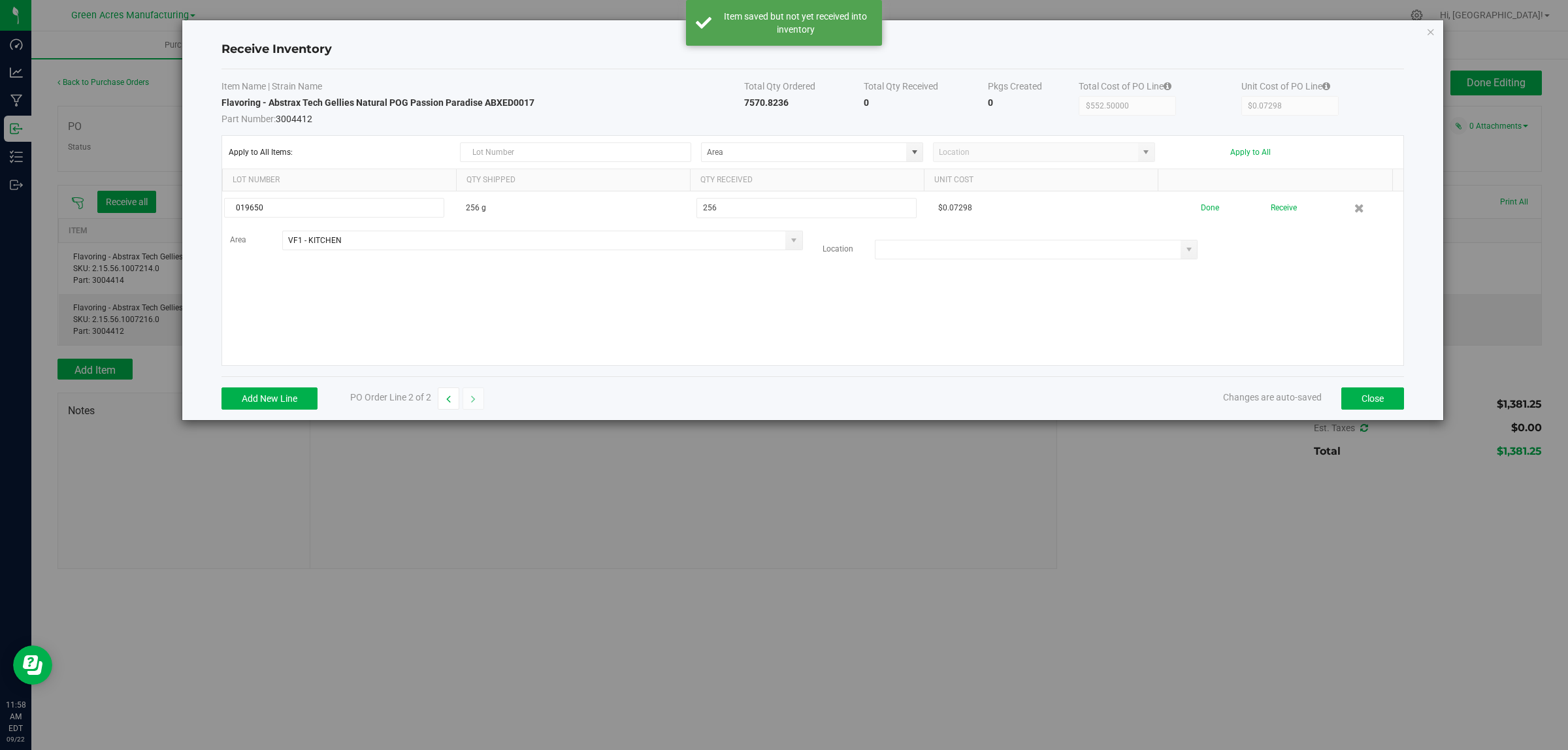
click at [955, 253] on input at bounding box center [1028, 250] width 305 height 19
click at [968, 319] on li "KIT - Raw Material Storage" at bounding box center [1028, 319] width 318 height 22
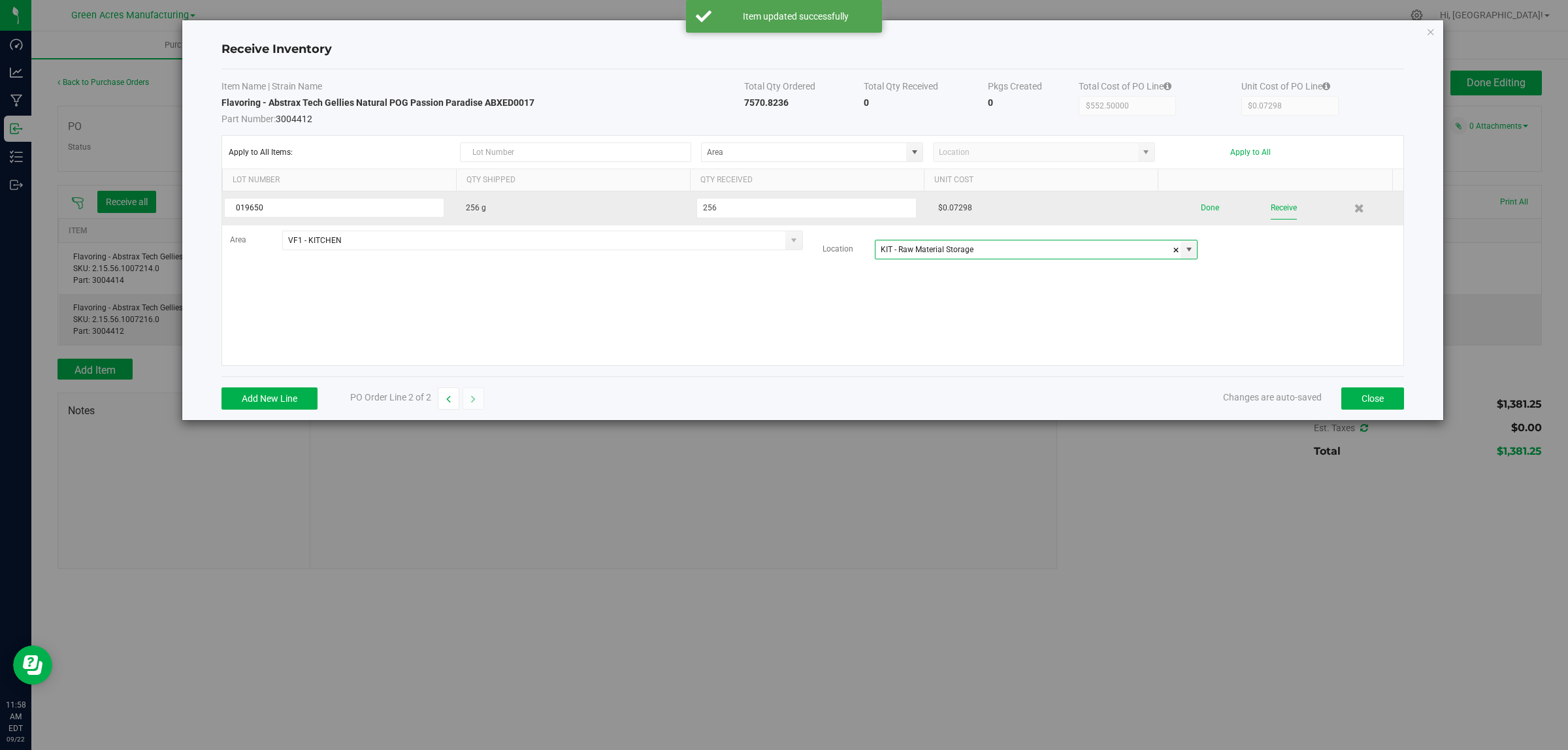
type input "KIT - Raw Material Storage"
click at [1271, 207] on button "Receive" at bounding box center [1284, 208] width 26 height 23
